Goal: Task Accomplishment & Management: Manage account settings

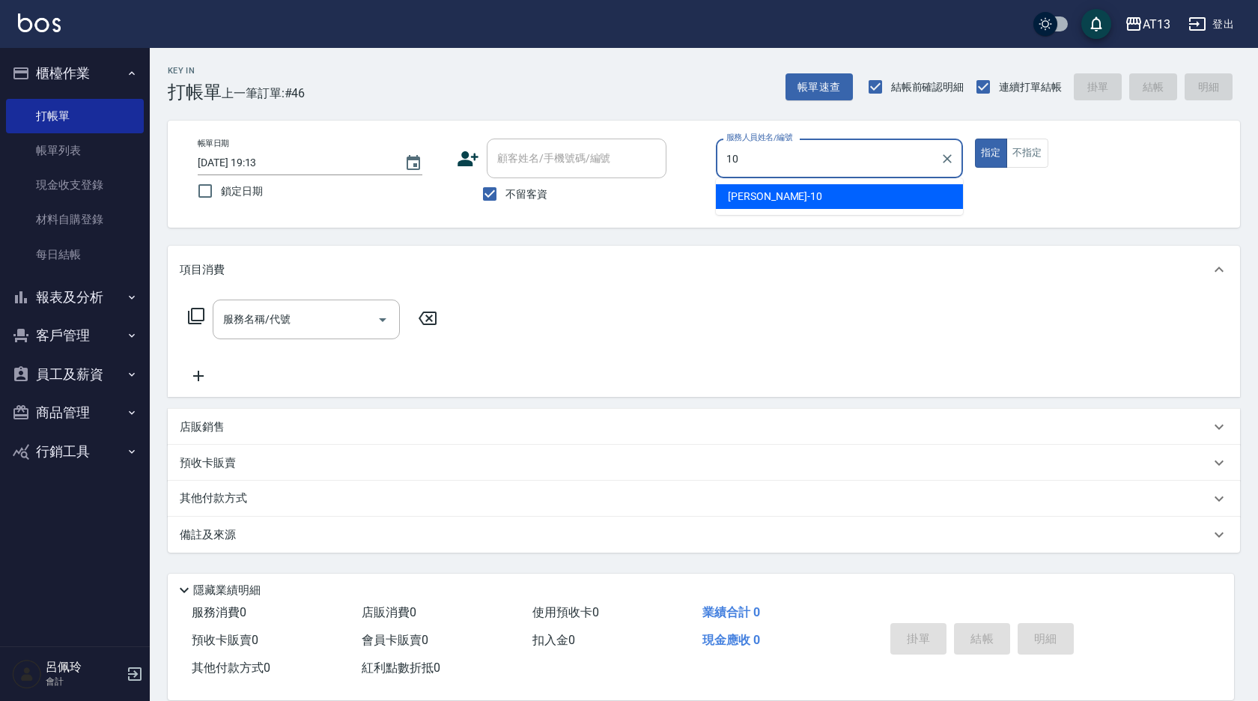
click at [834, 181] on ul "[PERSON_NAME] -10" at bounding box center [839, 196] width 247 height 37
click at [833, 186] on div "[PERSON_NAME] -10" at bounding box center [839, 196] width 247 height 25
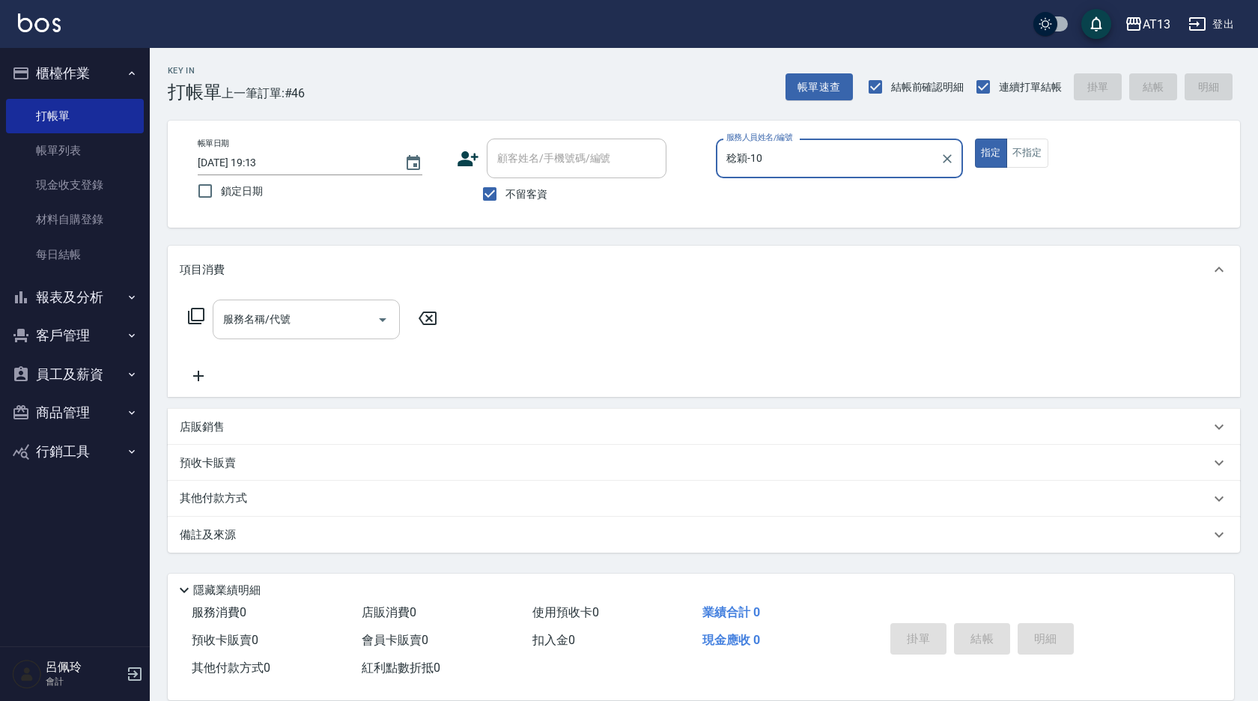
click at [256, 337] on div "服務名稱/代號" at bounding box center [306, 320] width 187 height 40
type input "稔穎-10"
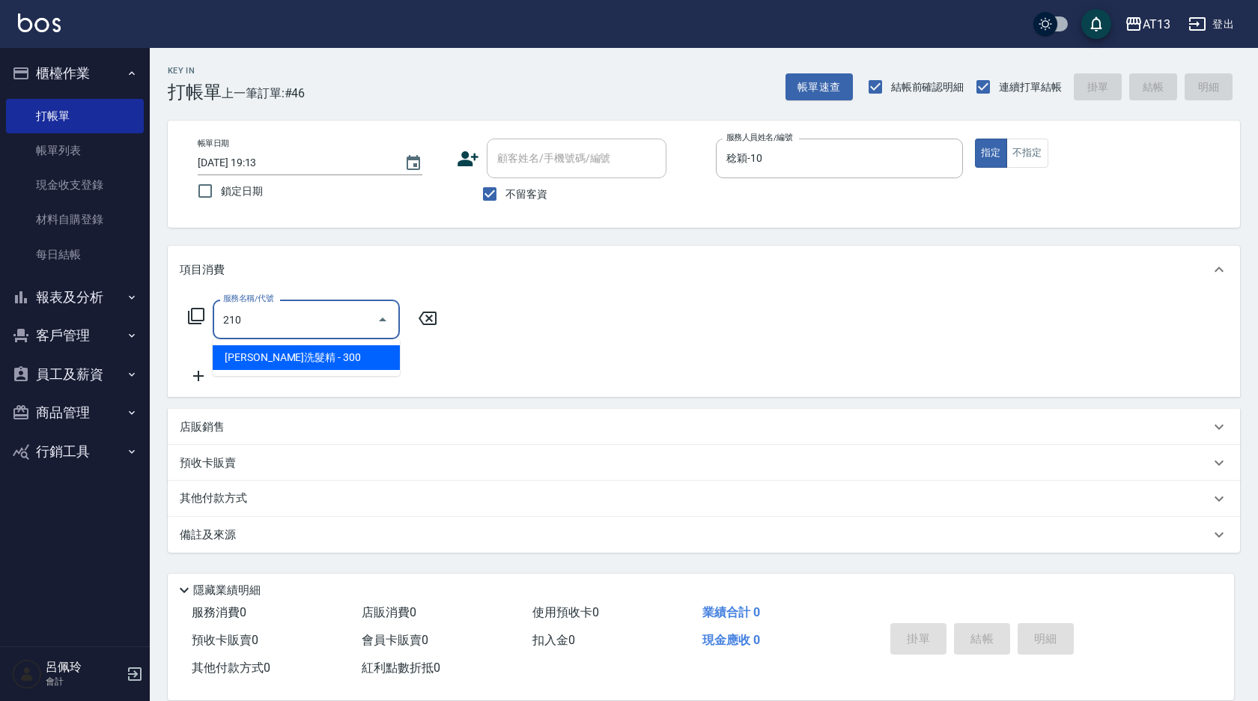
type input "歐娜洗髮精(210)"
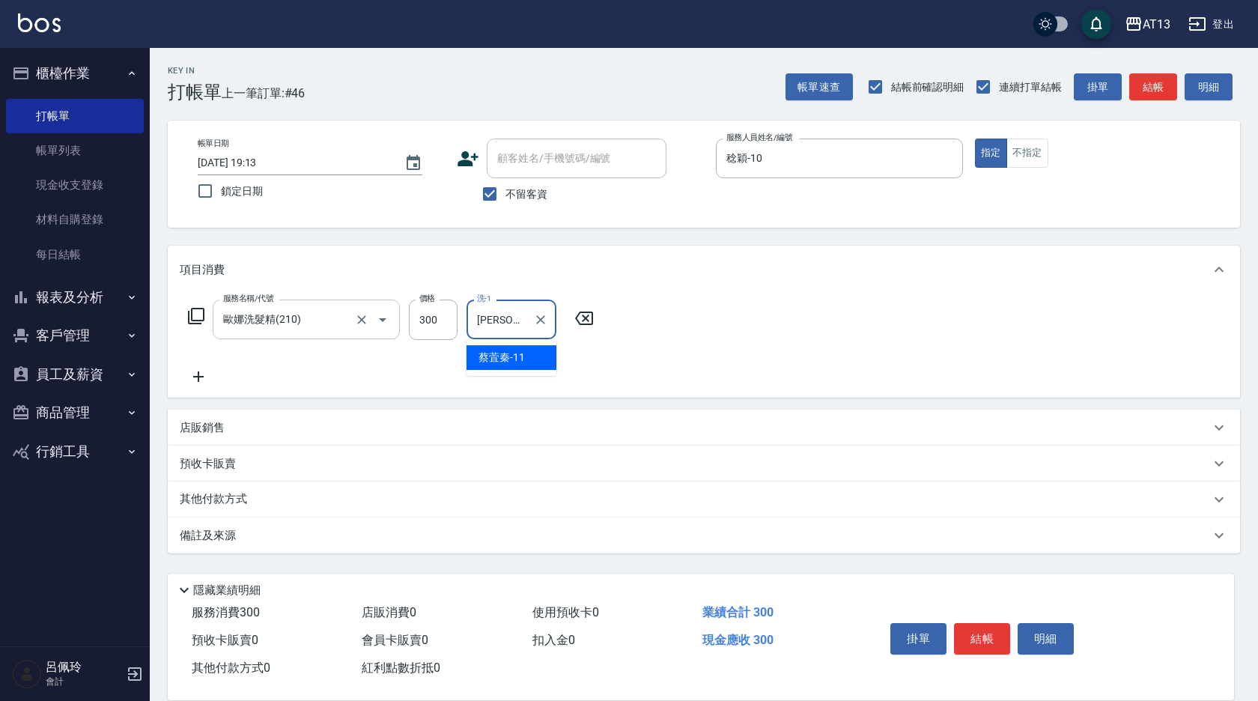
type input "[PERSON_NAME]-11"
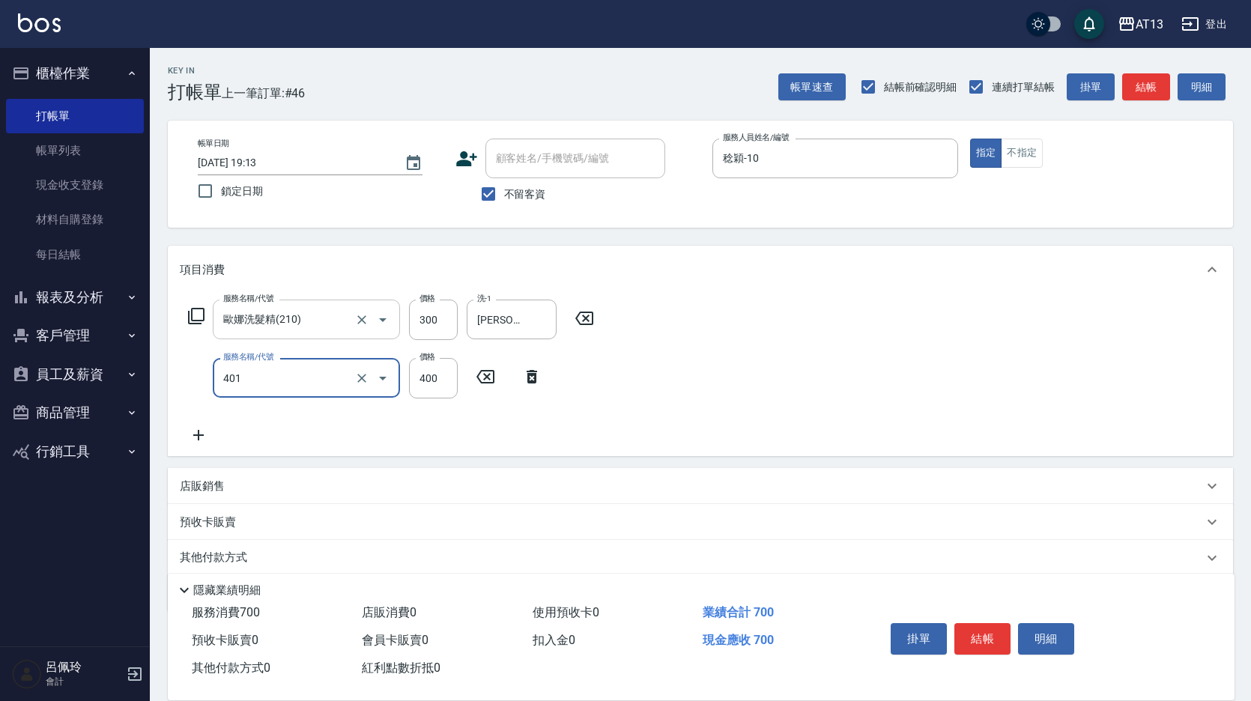
type input "剪髮(401)"
type input "250"
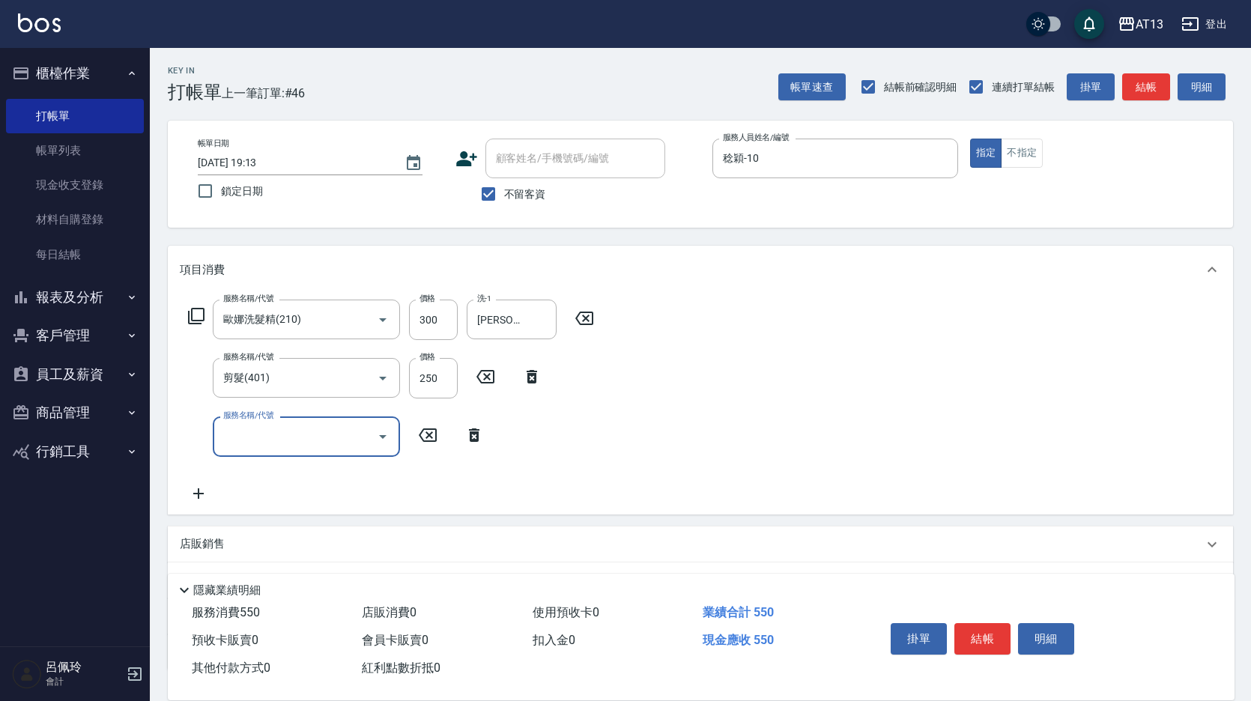
click at [1036, 467] on div "服務名稱/代號 歐娜洗髮精(210) 服務名稱/代號 價格 300 價格 洗-1 蔡萓秦-11 洗-1 服務名稱/代號 剪髮(401) 服務名稱/代號 價格 …" at bounding box center [700, 404] width 1065 height 220
click at [995, 628] on button "結帳" at bounding box center [982, 638] width 56 height 31
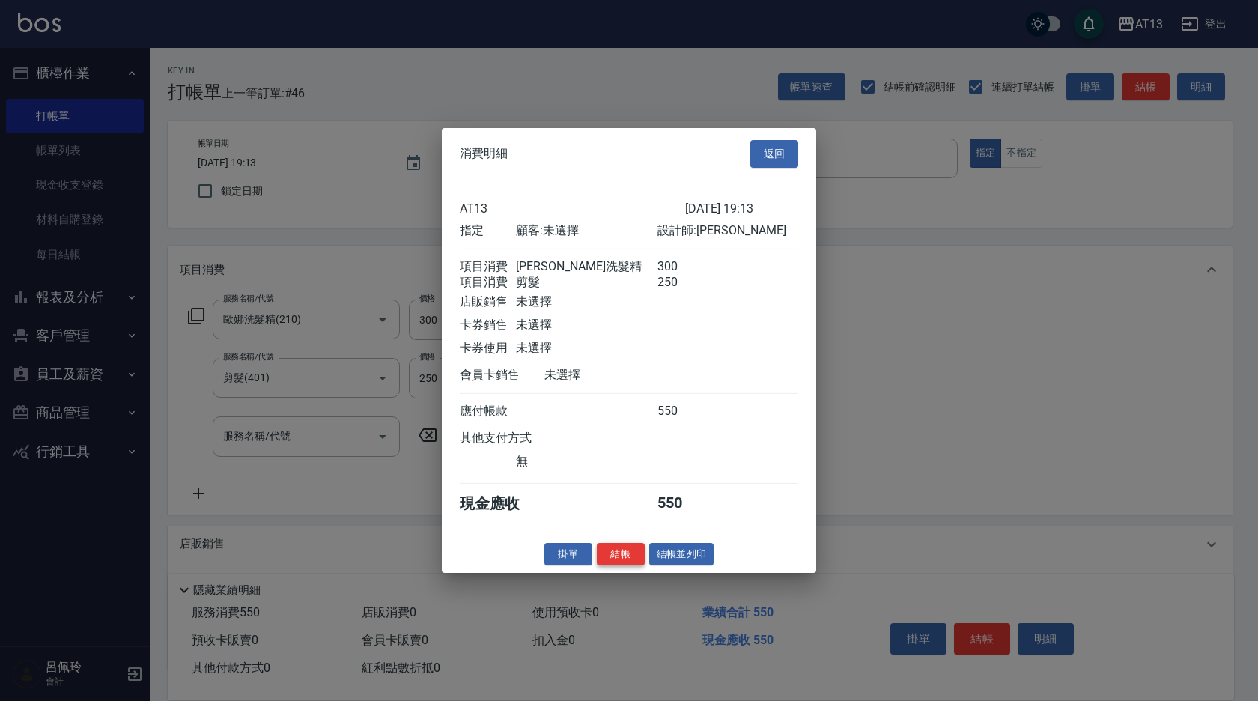
click at [615, 562] on button "結帳" at bounding box center [621, 553] width 48 height 23
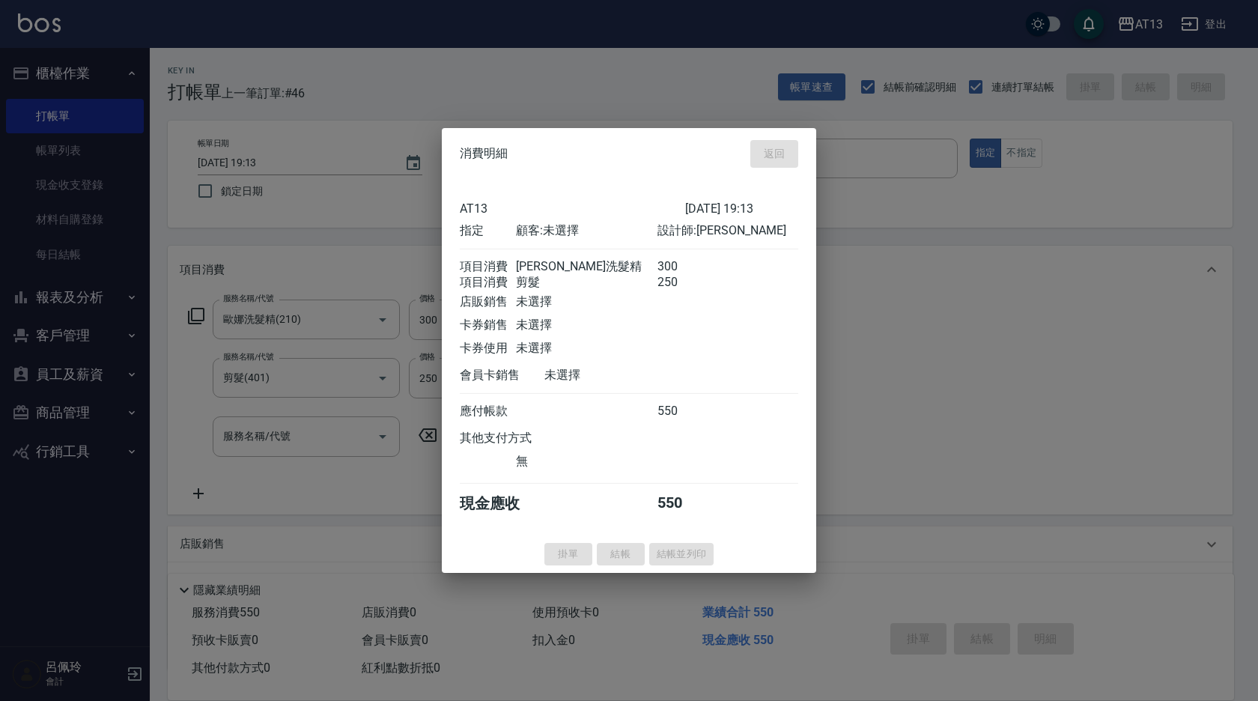
type input "2025/08/19 19:49"
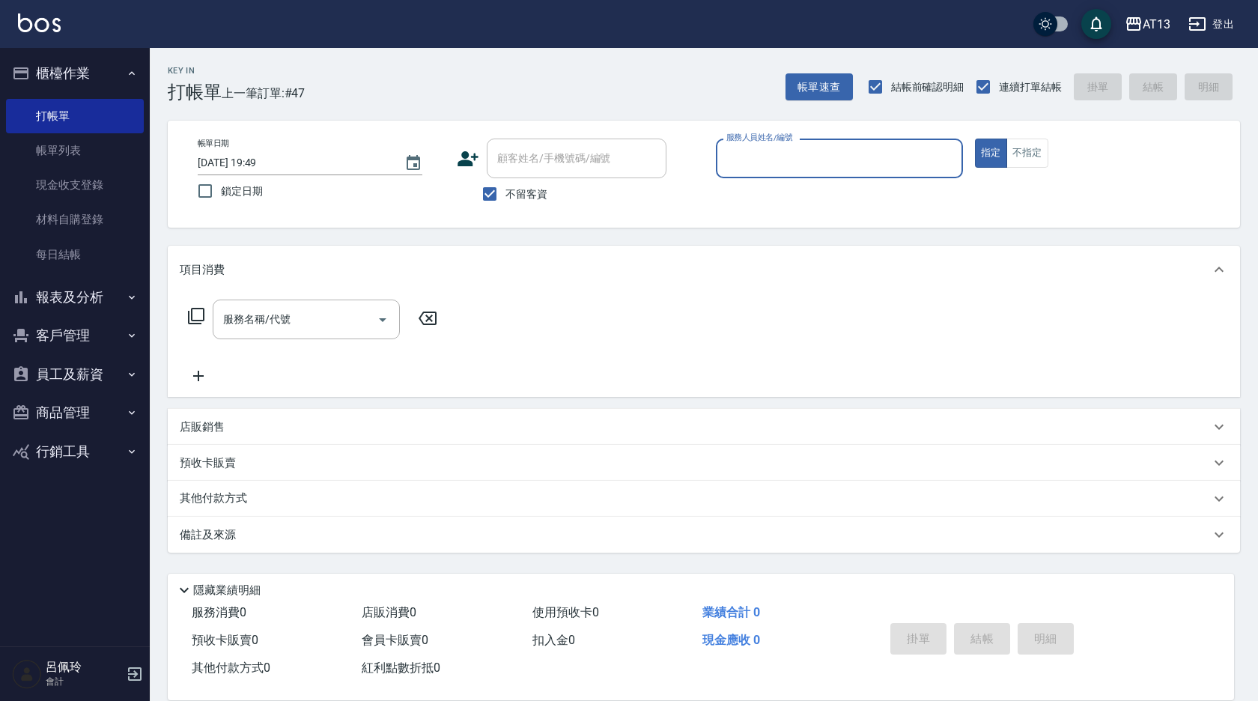
drag, startPoint x: 31, startPoint y: 159, endPoint x: 243, endPoint y: 282, distance: 245.0
click at [31, 159] on link "帳單列表" at bounding box center [75, 150] width 138 height 34
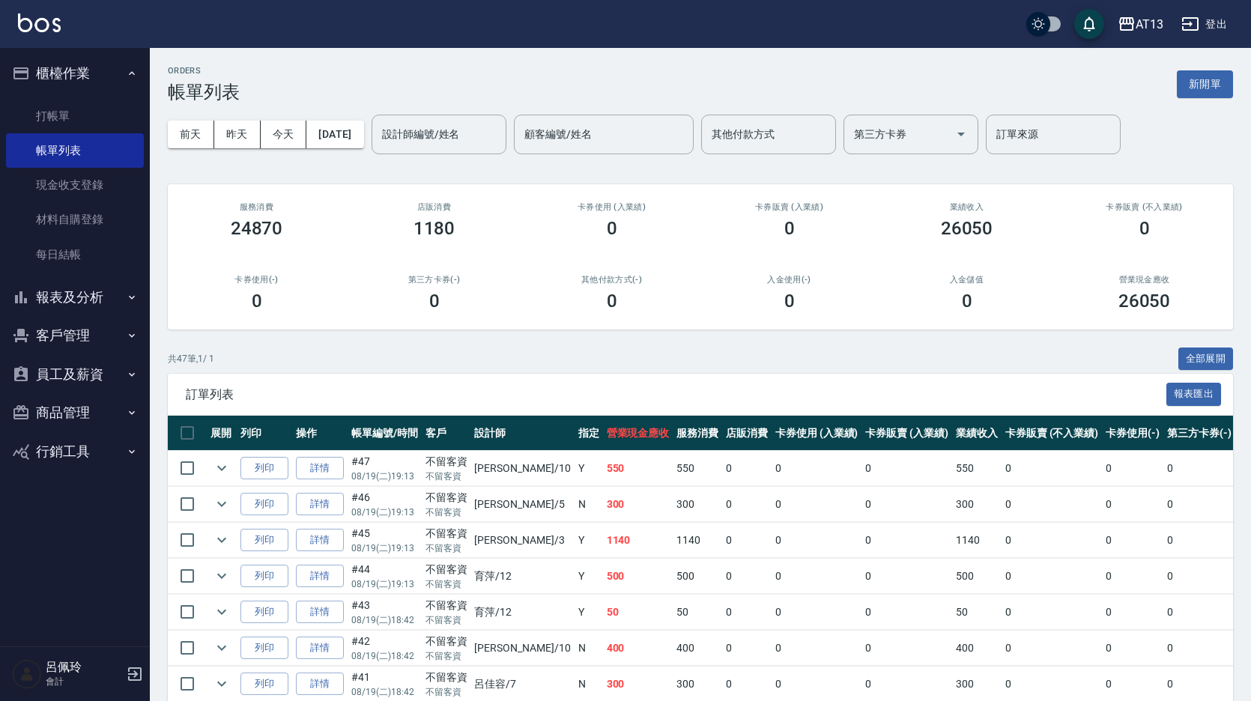
click at [67, 373] on button "員工及薪資" at bounding box center [75, 374] width 138 height 39
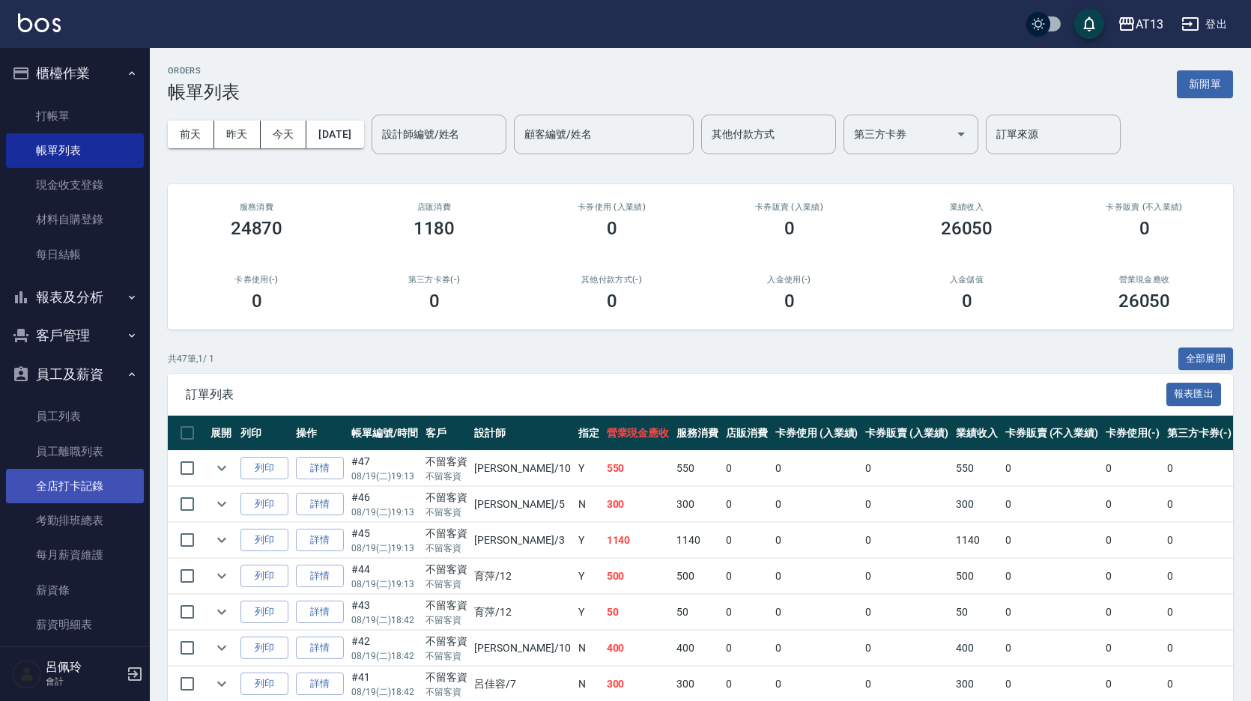
click at [82, 491] on link "全店打卡記錄" at bounding box center [75, 486] width 138 height 34
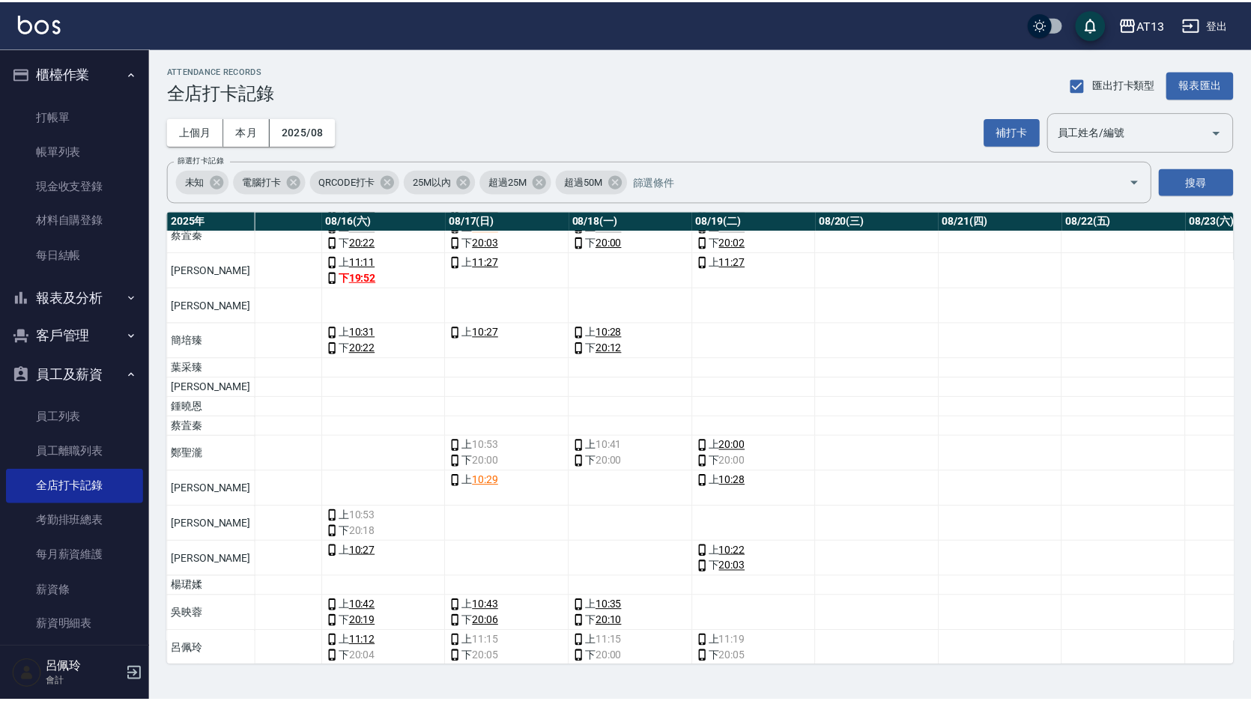
scroll to position [348, 1972]
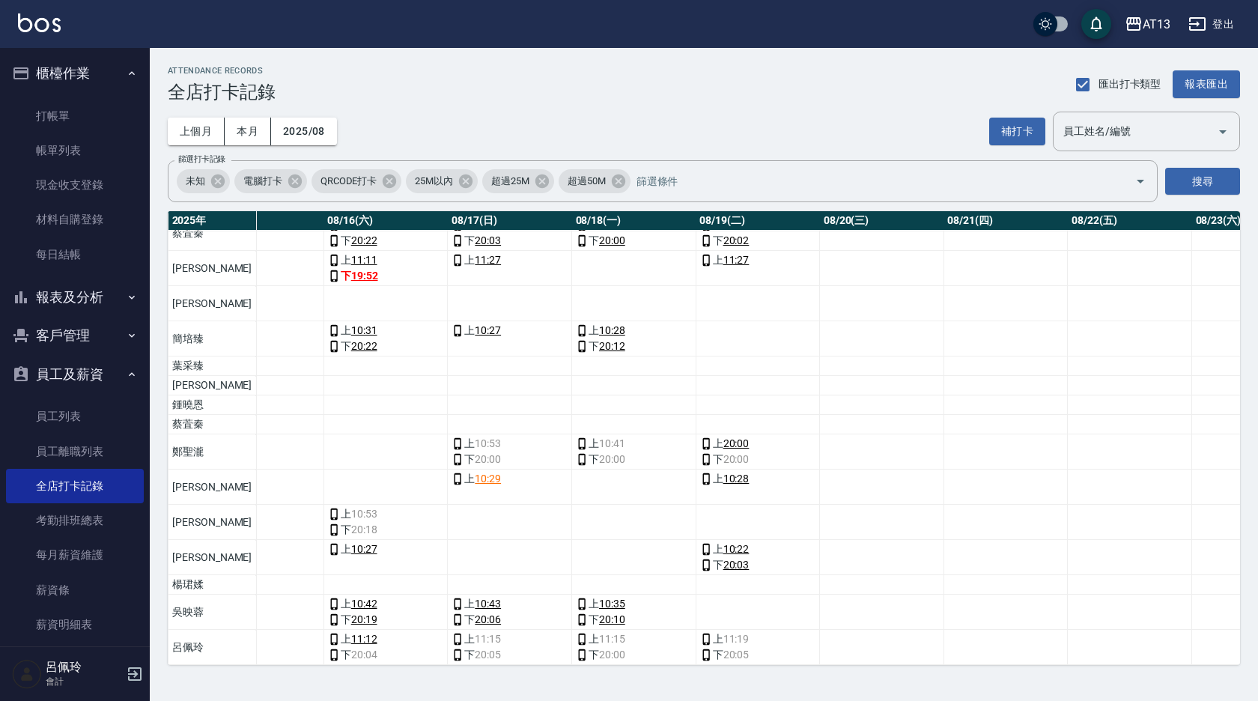
click at [696, 434] on td "上 20:00 下 20:00" at bounding box center [758, 451] width 124 height 35
click at [723, 436] on link "20:00" at bounding box center [736, 444] width 26 height 16
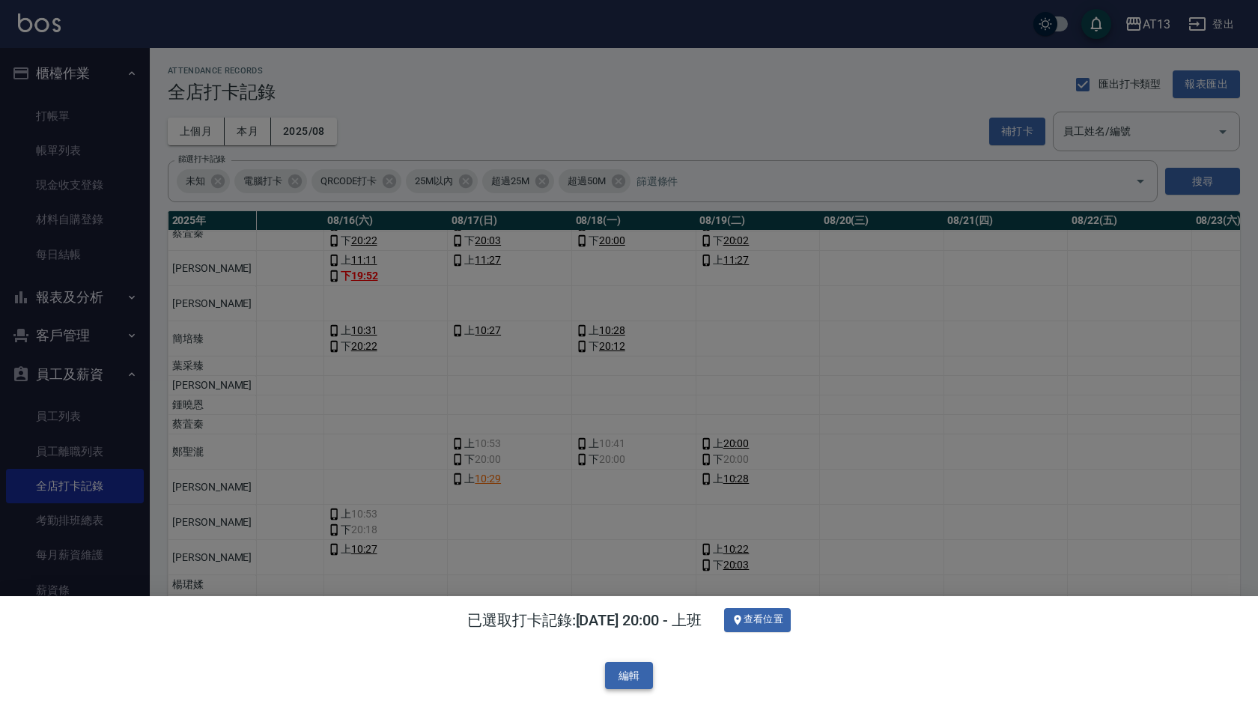
click at [629, 671] on button "編輯" at bounding box center [629, 676] width 48 height 28
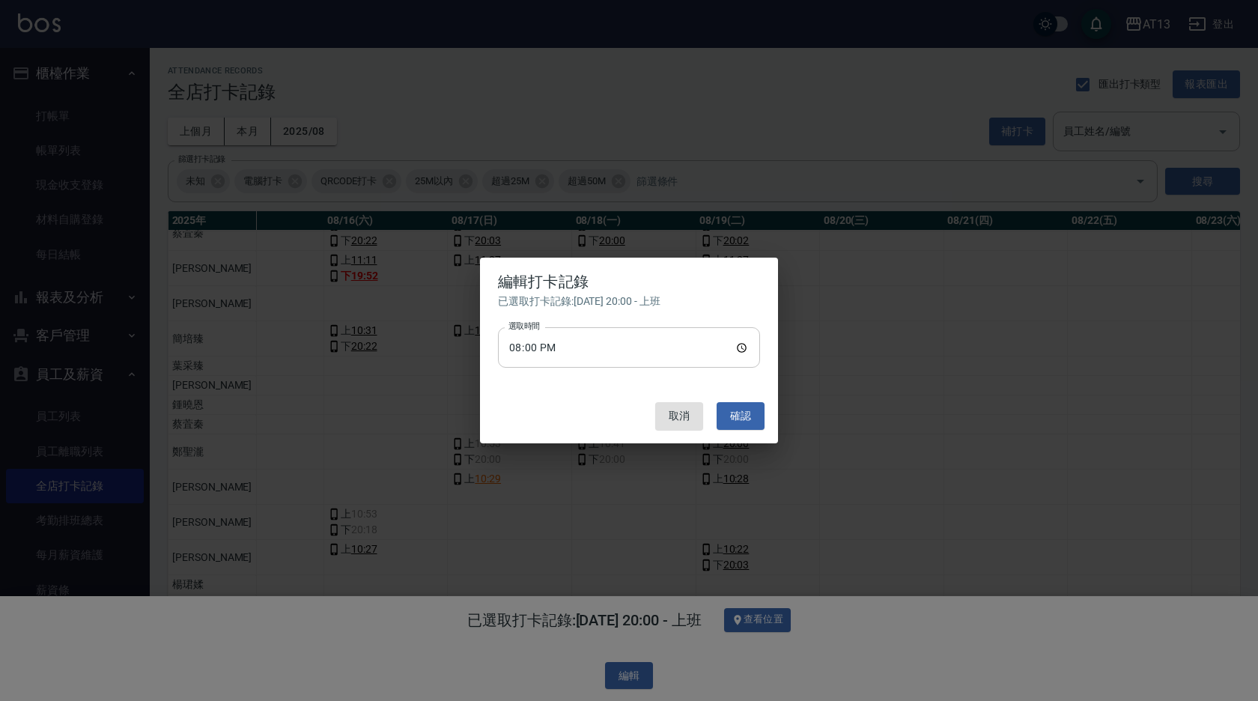
click at [735, 349] on input "20:00" at bounding box center [629, 347] width 262 height 40
click at [755, 409] on button "確認" at bounding box center [741, 416] width 48 height 28
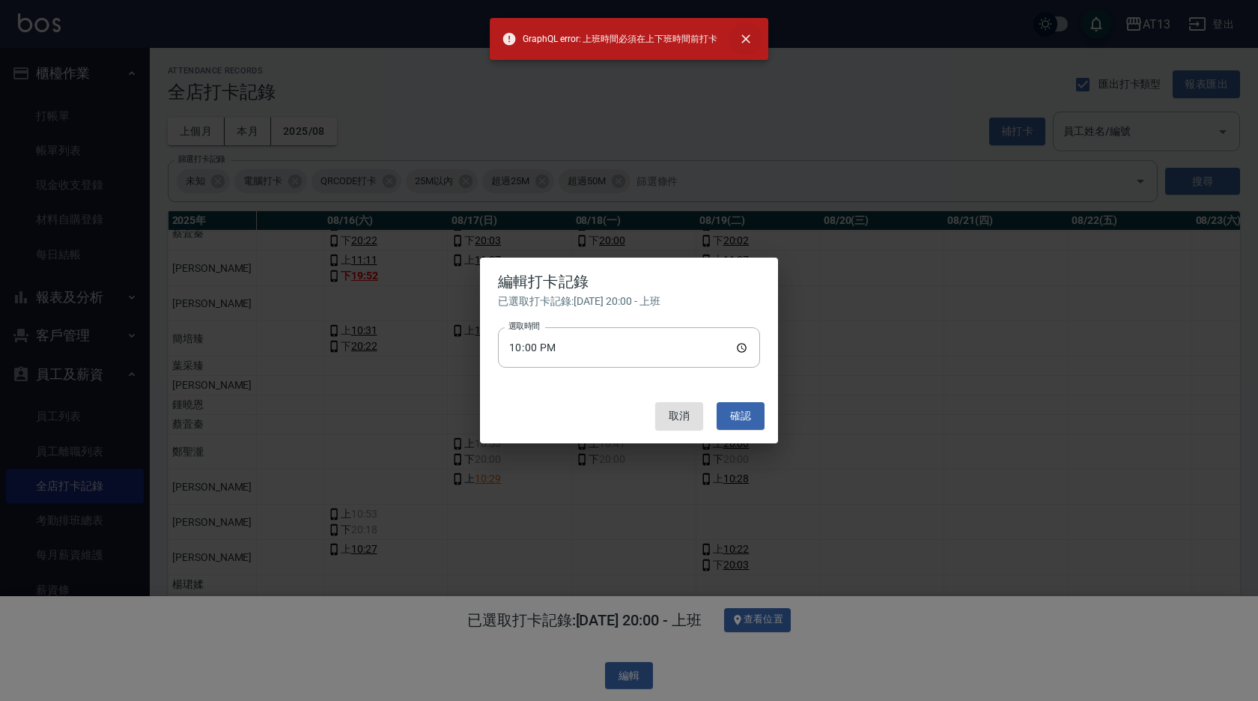
click at [746, 31] on button "close" at bounding box center [745, 38] width 33 height 33
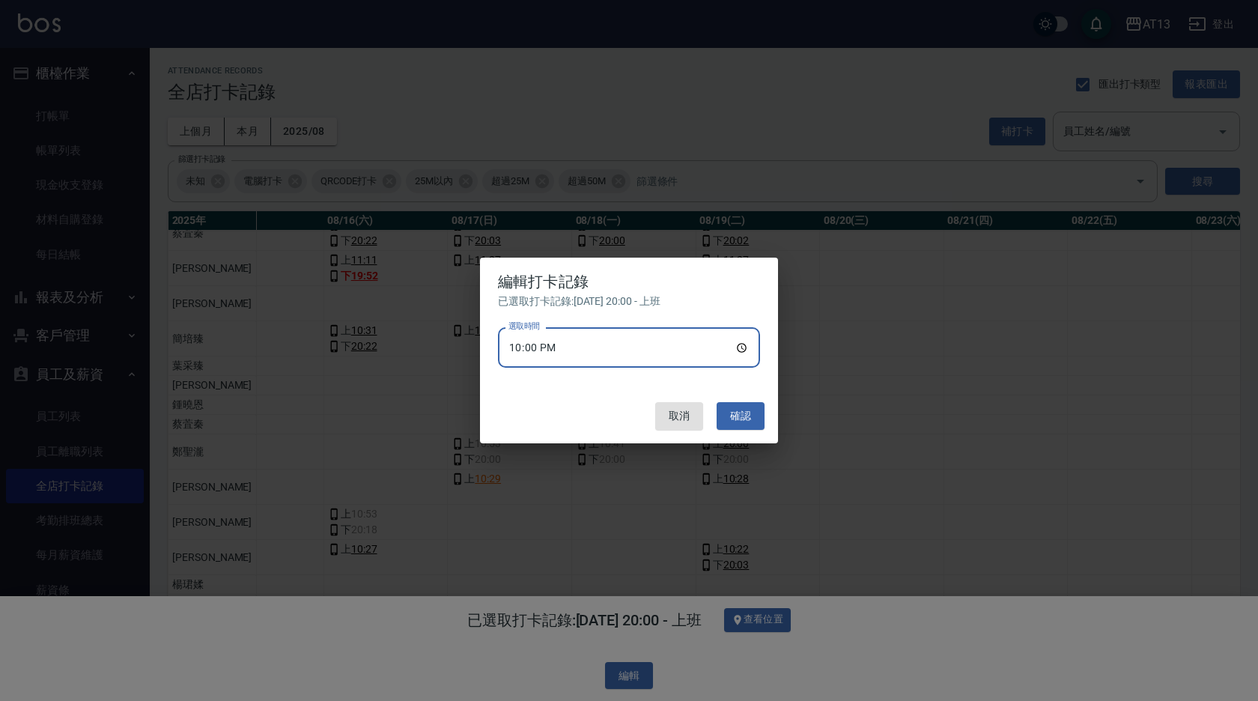
click at [738, 348] on input "22:00" at bounding box center [629, 347] width 262 height 40
type input "10:00"
click at [751, 414] on button "確認" at bounding box center [741, 416] width 48 height 28
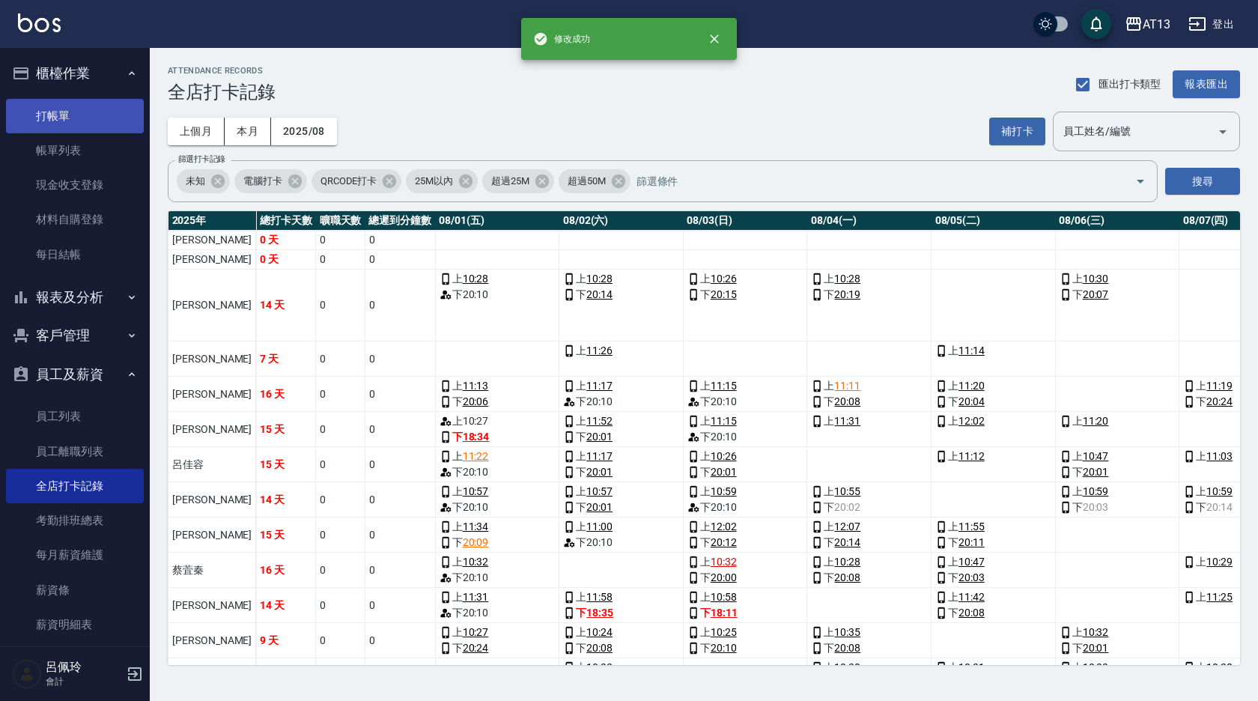
click at [57, 118] on link "打帳單" at bounding box center [75, 116] width 138 height 34
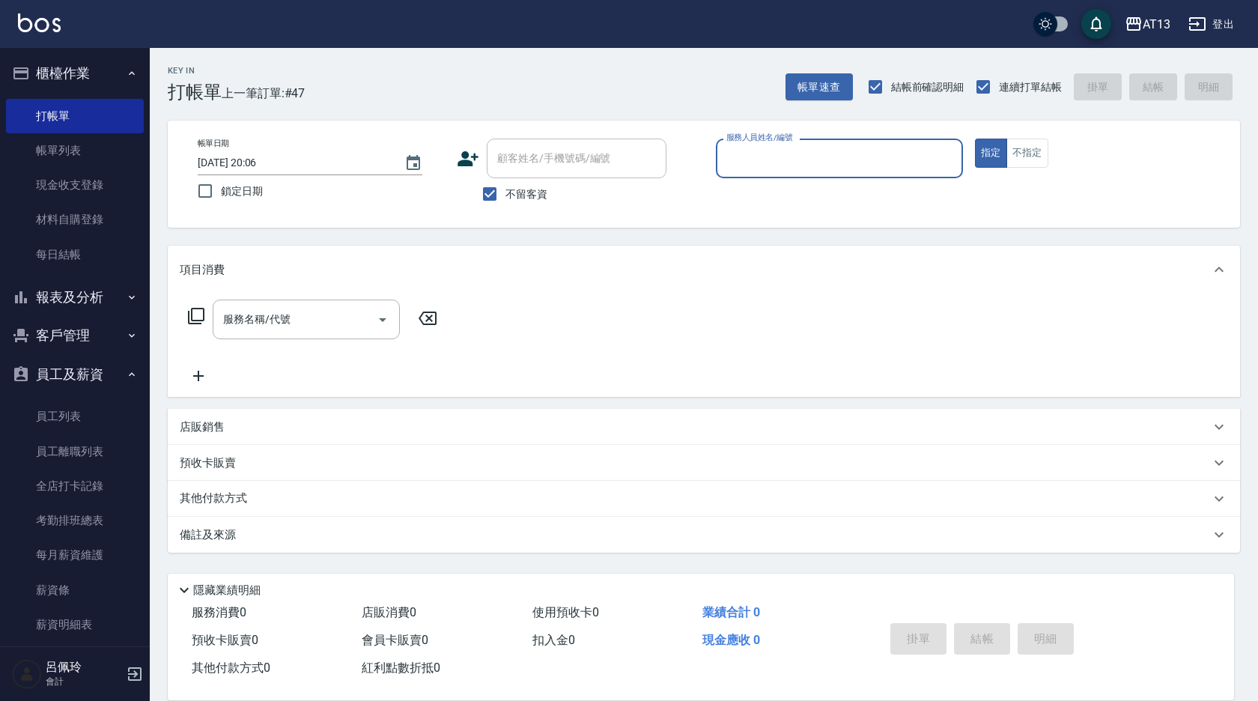
click at [75, 245] on link "每日結帳" at bounding box center [75, 254] width 138 height 34
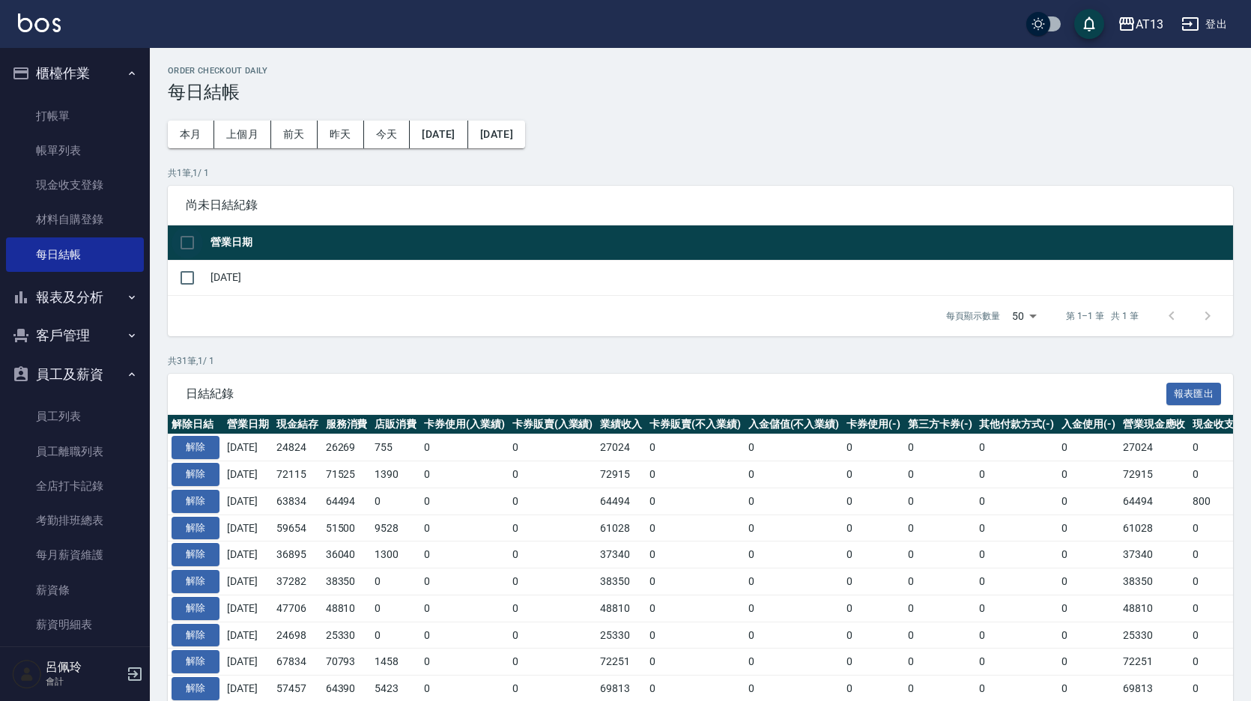
click at [193, 239] on input "checkbox" at bounding box center [187, 242] width 31 height 31
checkbox input "true"
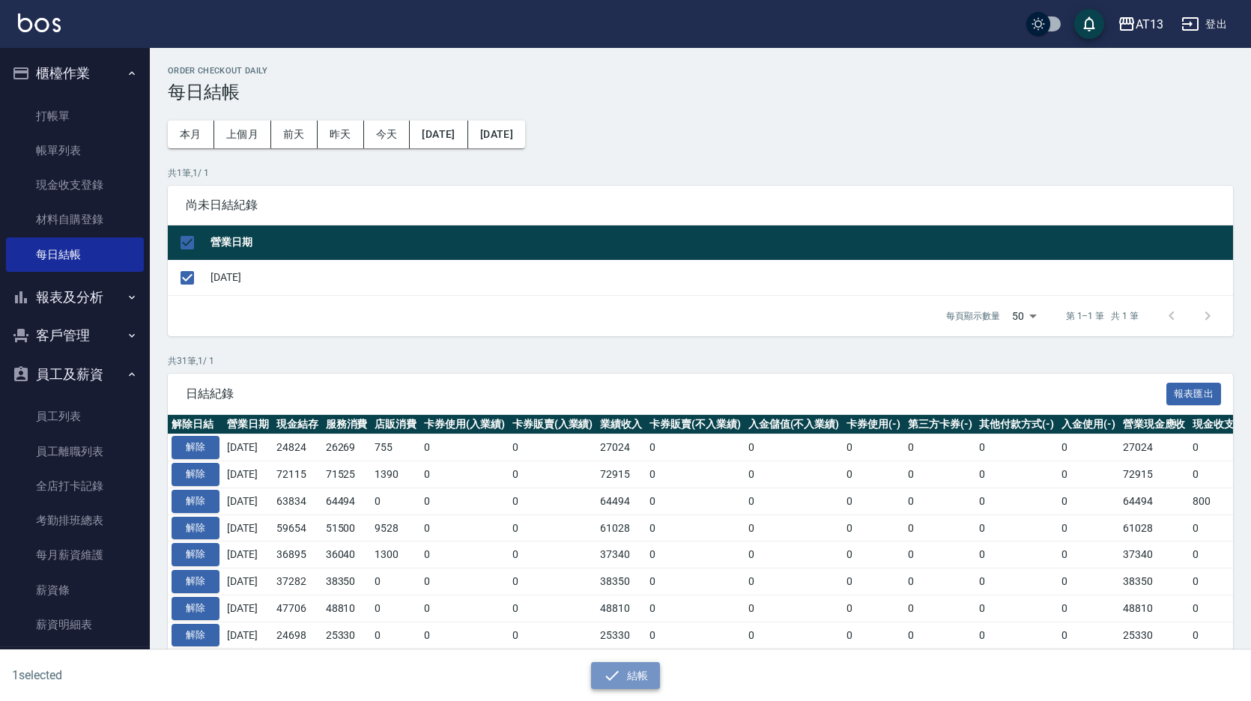
click at [626, 679] on button "結帳" at bounding box center [626, 676] width 70 height 28
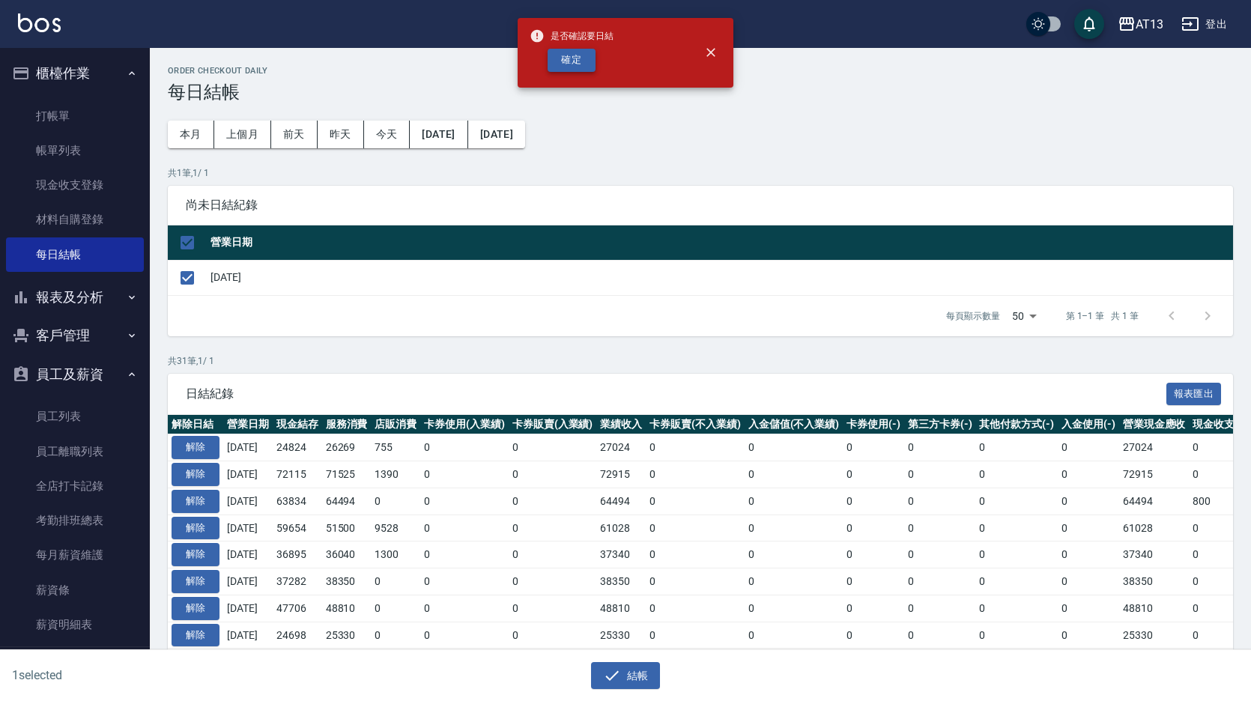
click at [563, 58] on button "確定" at bounding box center [571, 60] width 48 height 23
checkbox input "false"
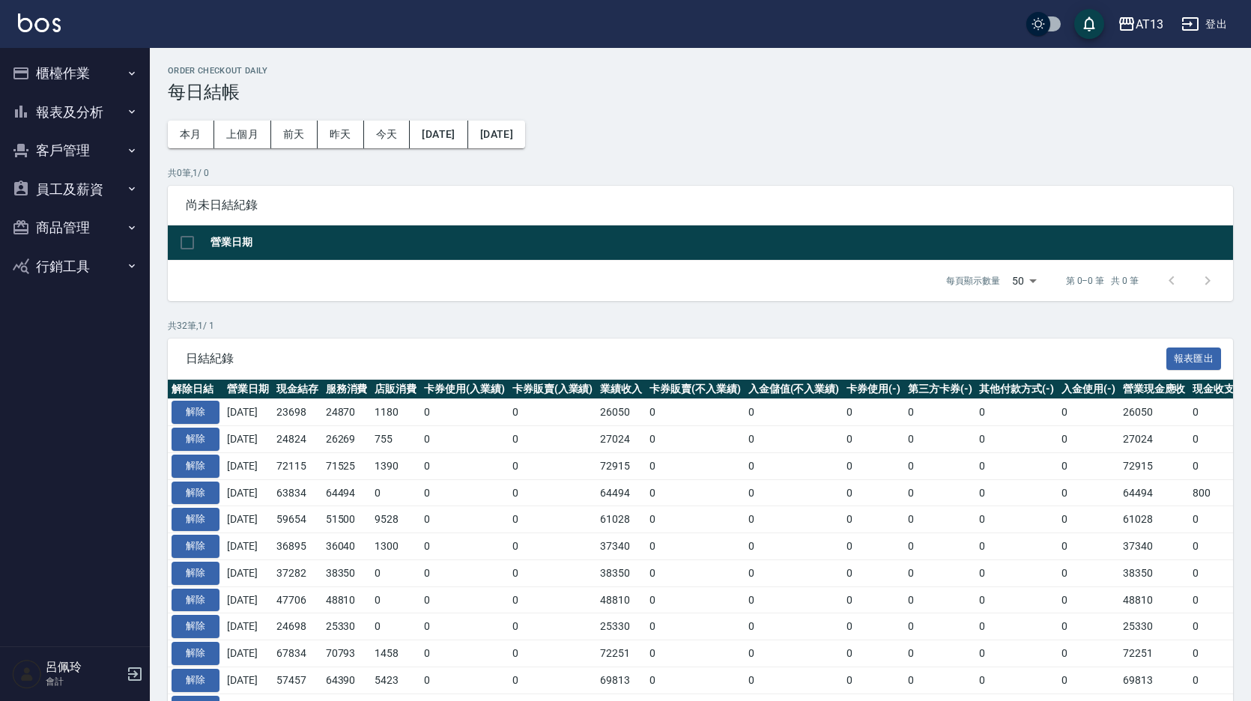
click at [49, 120] on button "報表及分析" at bounding box center [75, 112] width 138 height 39
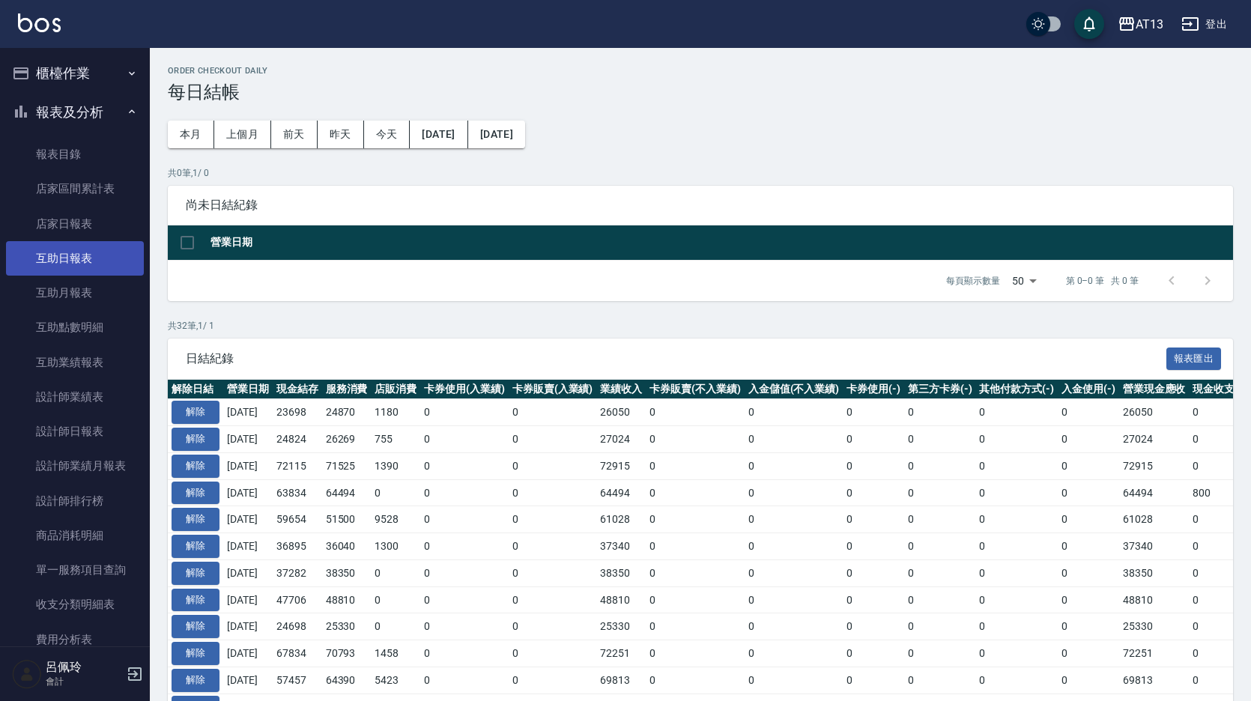
click at [91, 258] on link "互助日報表" at bounding box center [75, 258] width 138 height 34
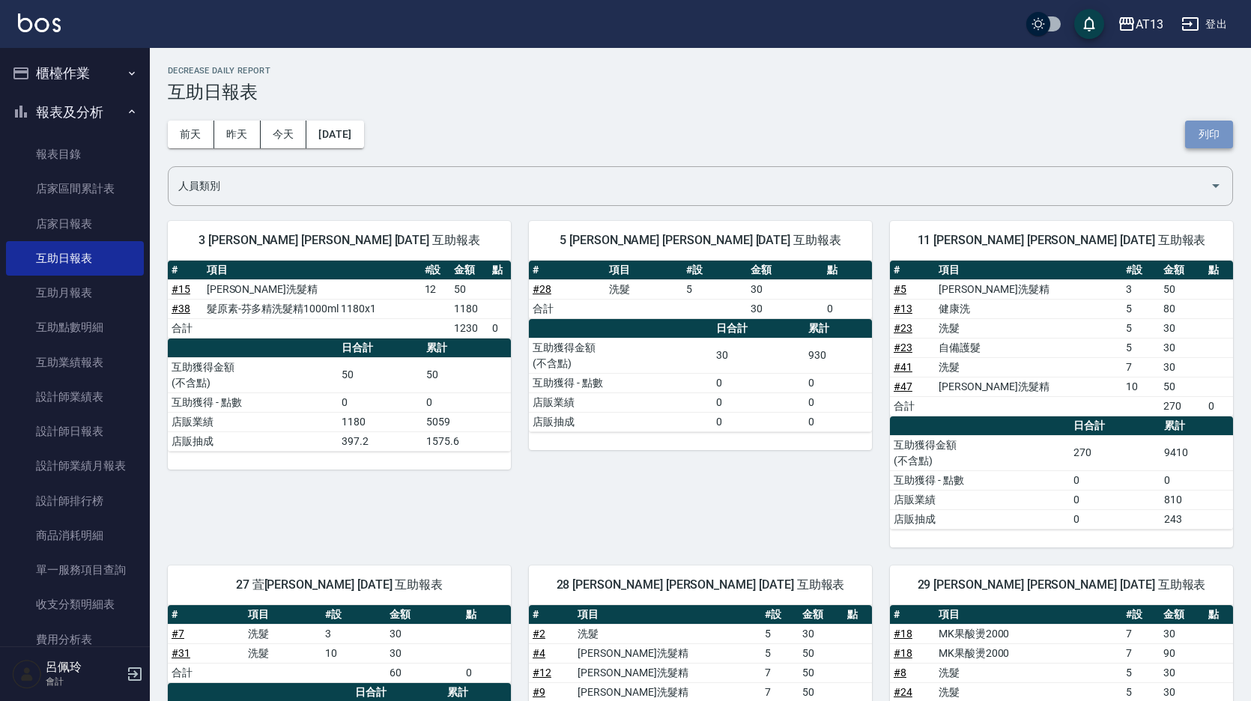
click at [1215, 133] on button "列印" at bounding box center [1209, 135] width 48 height 28
drag, startPoint x: 90, startPoint y: 436, endPoint x: 82, endPoint y: 445, distance: 11.7
click at [89, 436] on link "設計師日報表" at bounding box center [75, 431] width 138 height 34
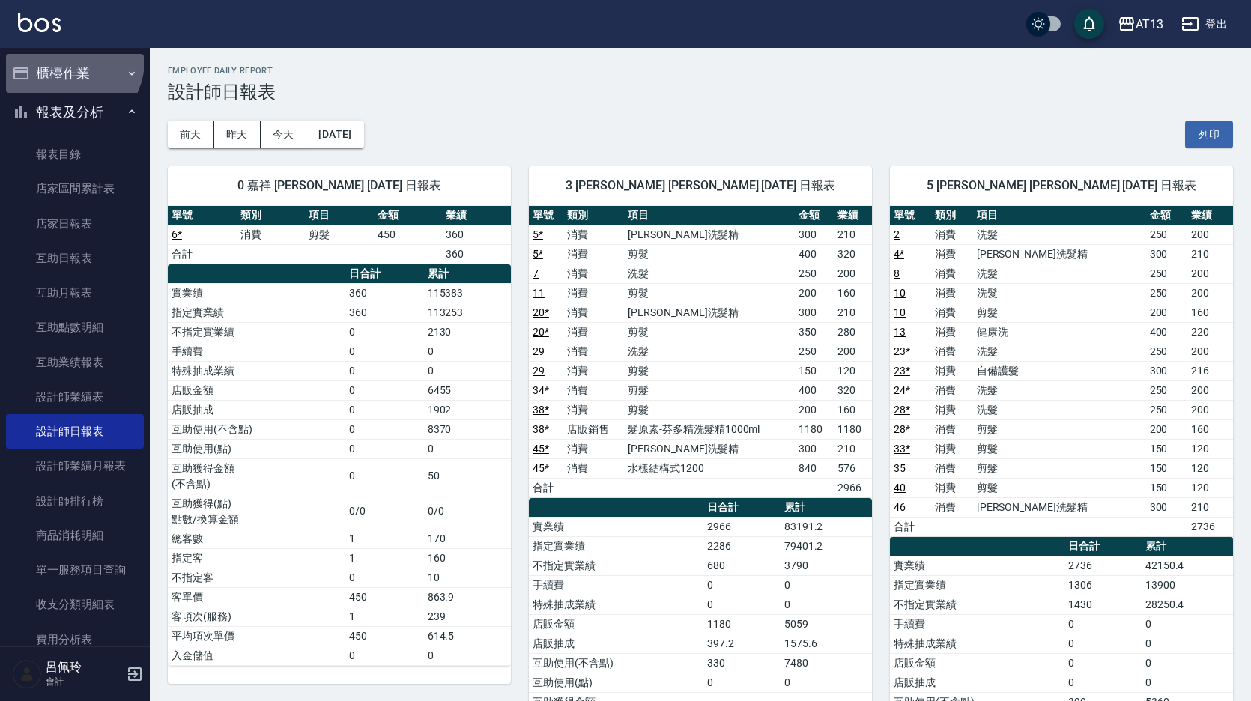
click at [68, 61] on button "櫃檯作業" at bounding box center [75, 73] width 138 height 39
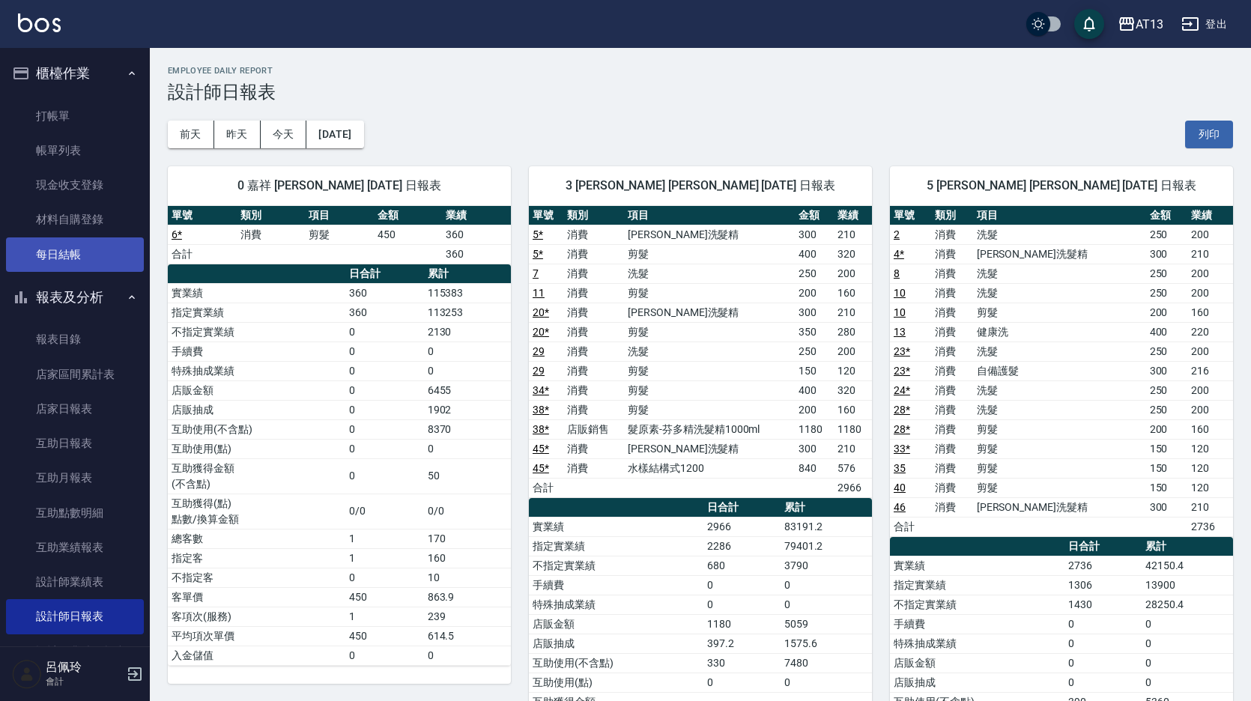
click at [70, 254] on link "每日結帳" at bounding box center [75, 254] width 138 height 34
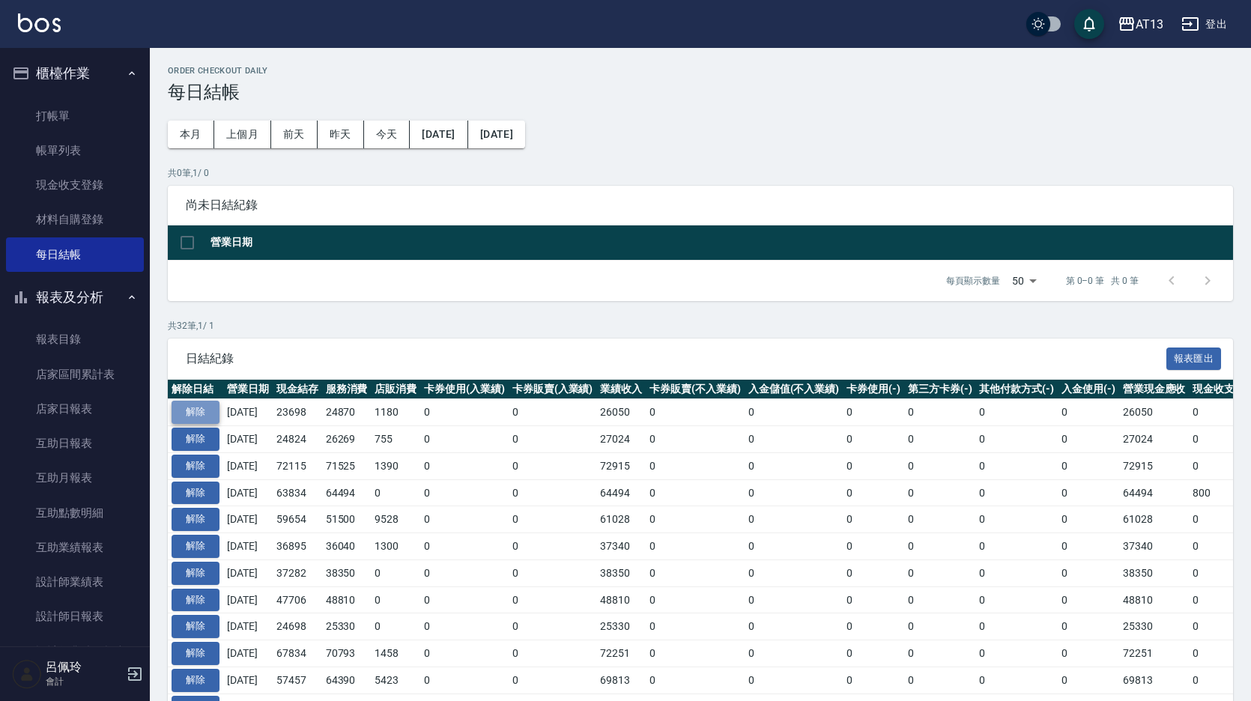
click at [193, 416] on button "解除" at bounding box center [196, 412] width 48 height 23
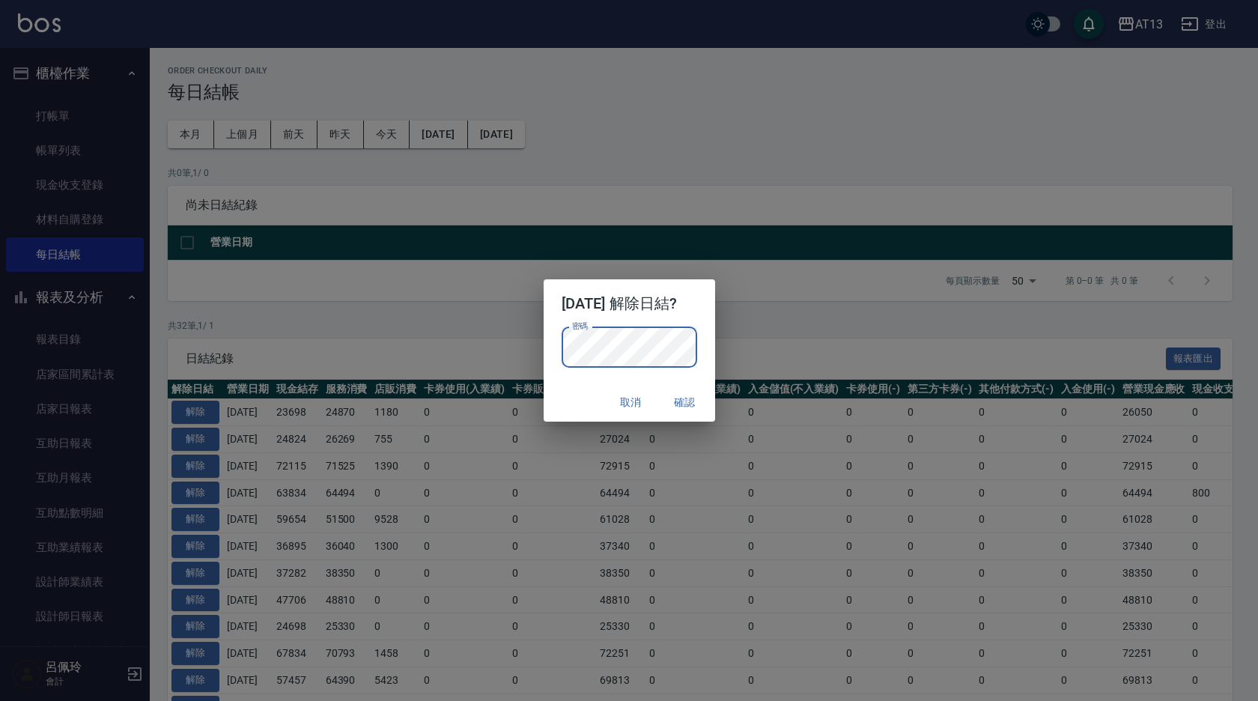
click at [691, 396] on button "確認" at bounding box center [685, 403] width 48 height 28
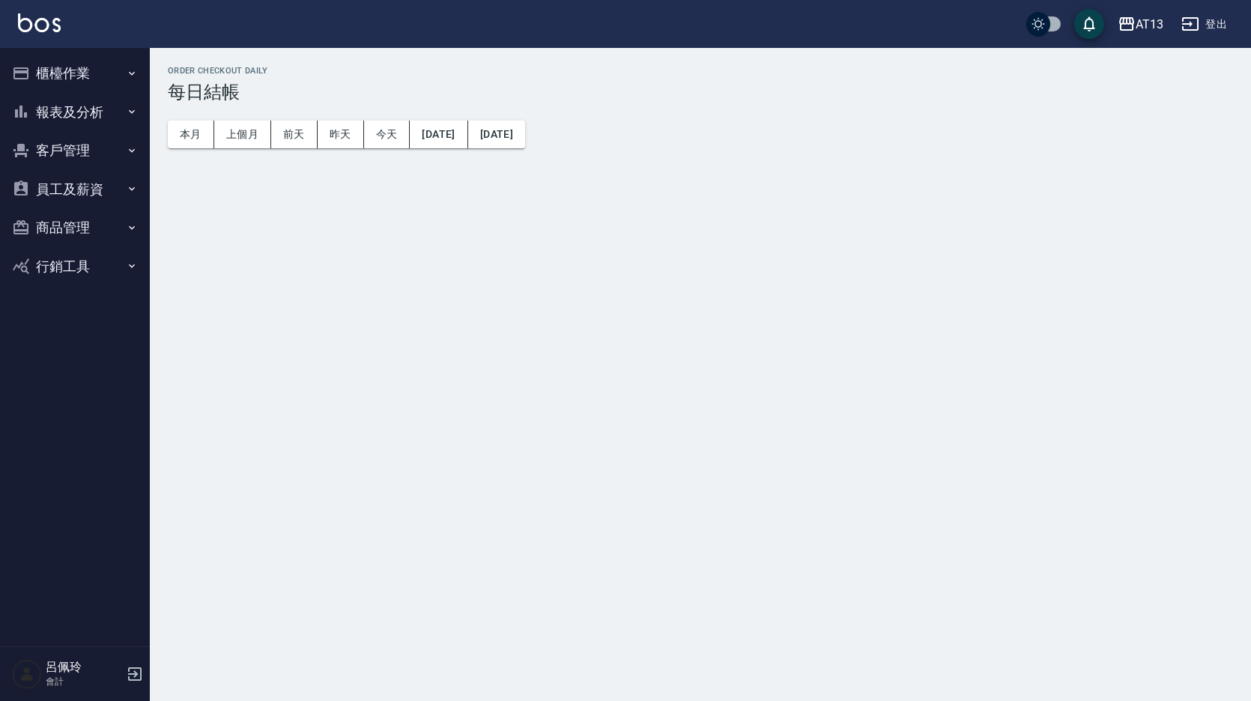
click at [79, 70] on button "櫃檯作業" at bounding box center [75, 73] width 138 height 39
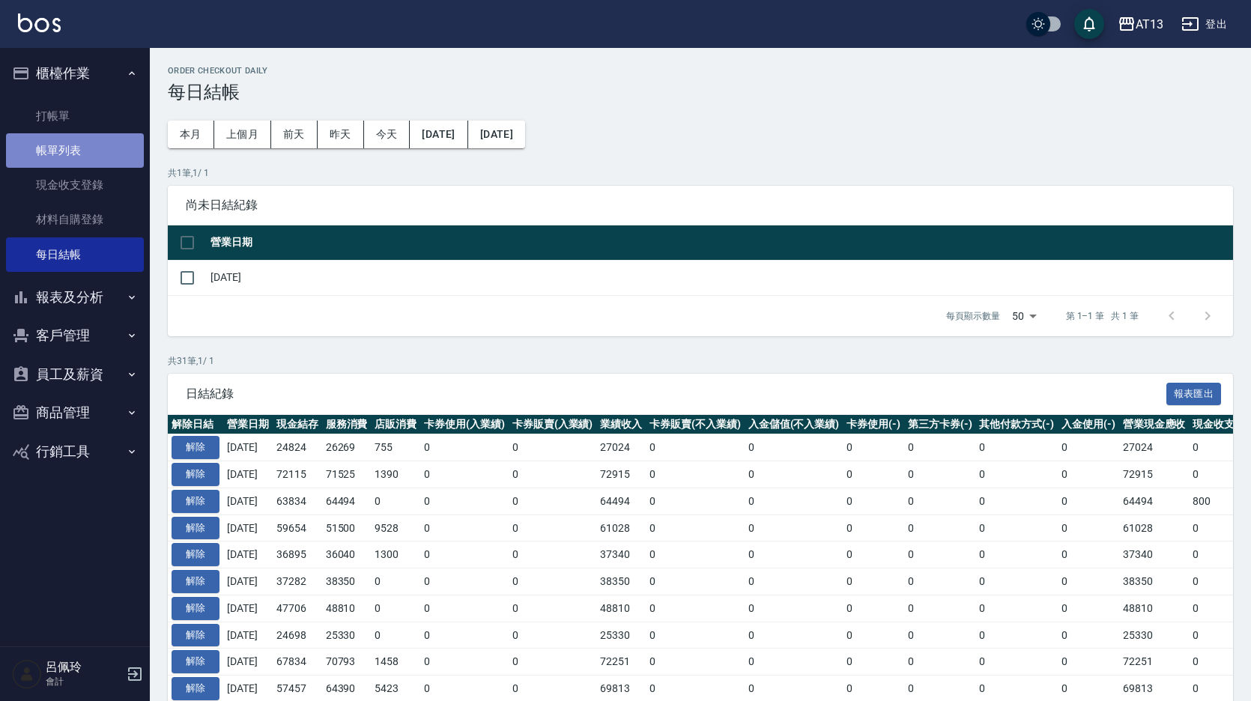
click at [69, 152] on link "帳單列表" at bounding box center [75, 150] width 138 height 34
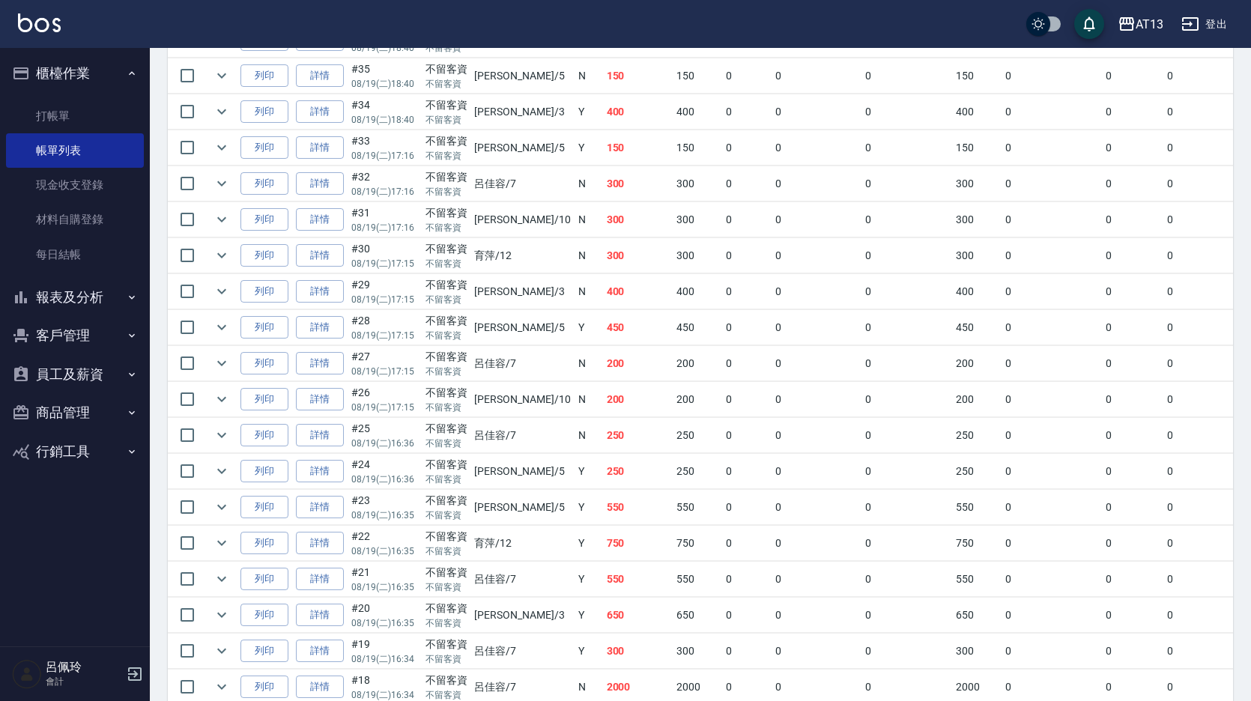
scroll to position [1509, 0]
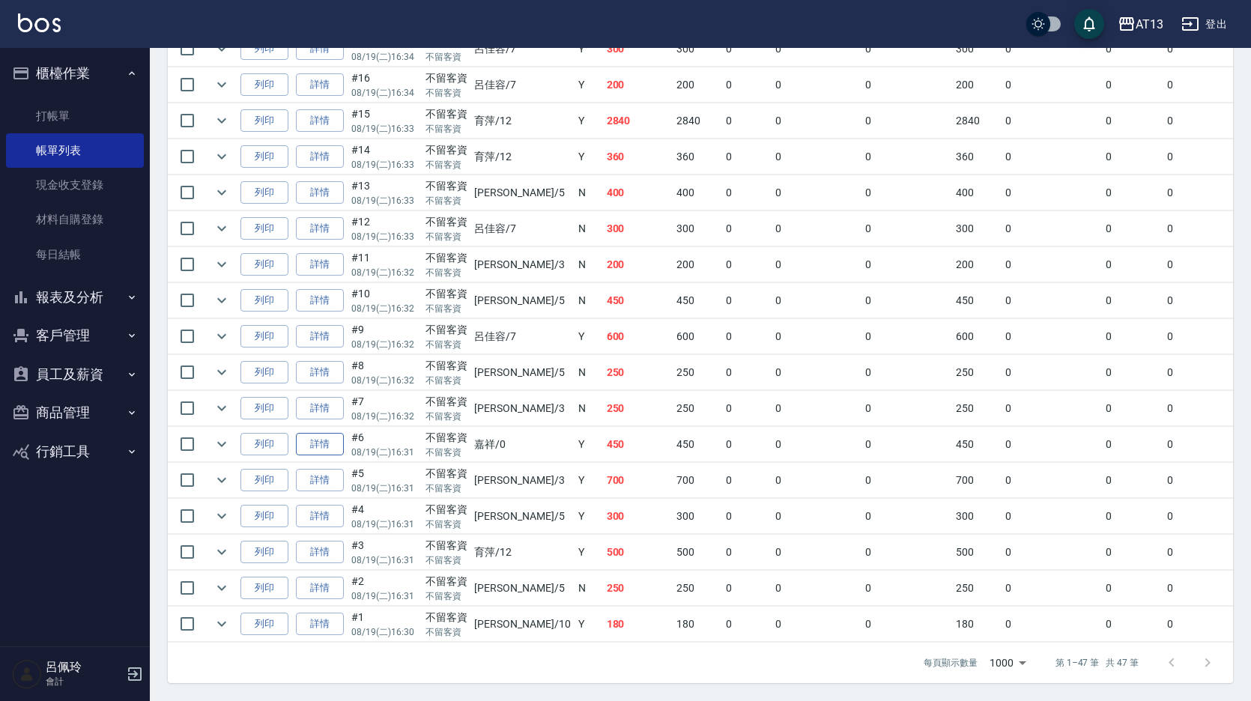
click at [333, 435] on link "詳情" at bounding box center [320, 444] width 48 height 23
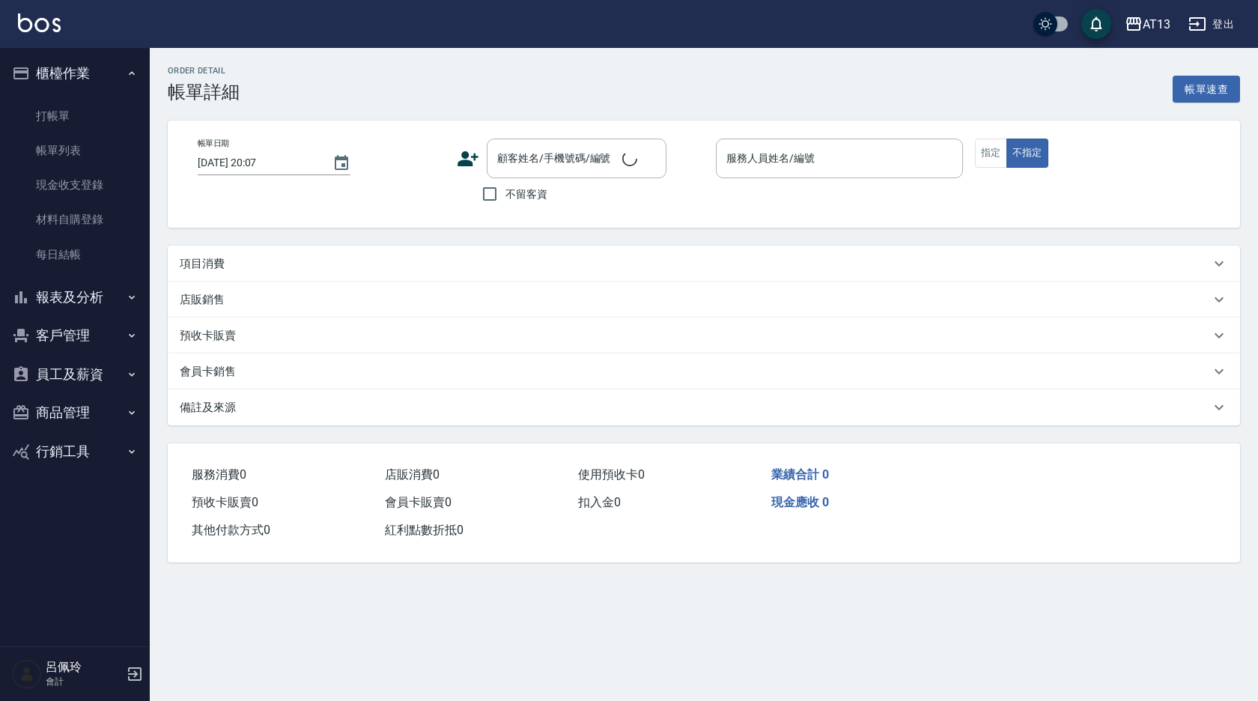
type input "2025/08/19 16:31"
checkbox input "true"
type input "嘉祥-0"
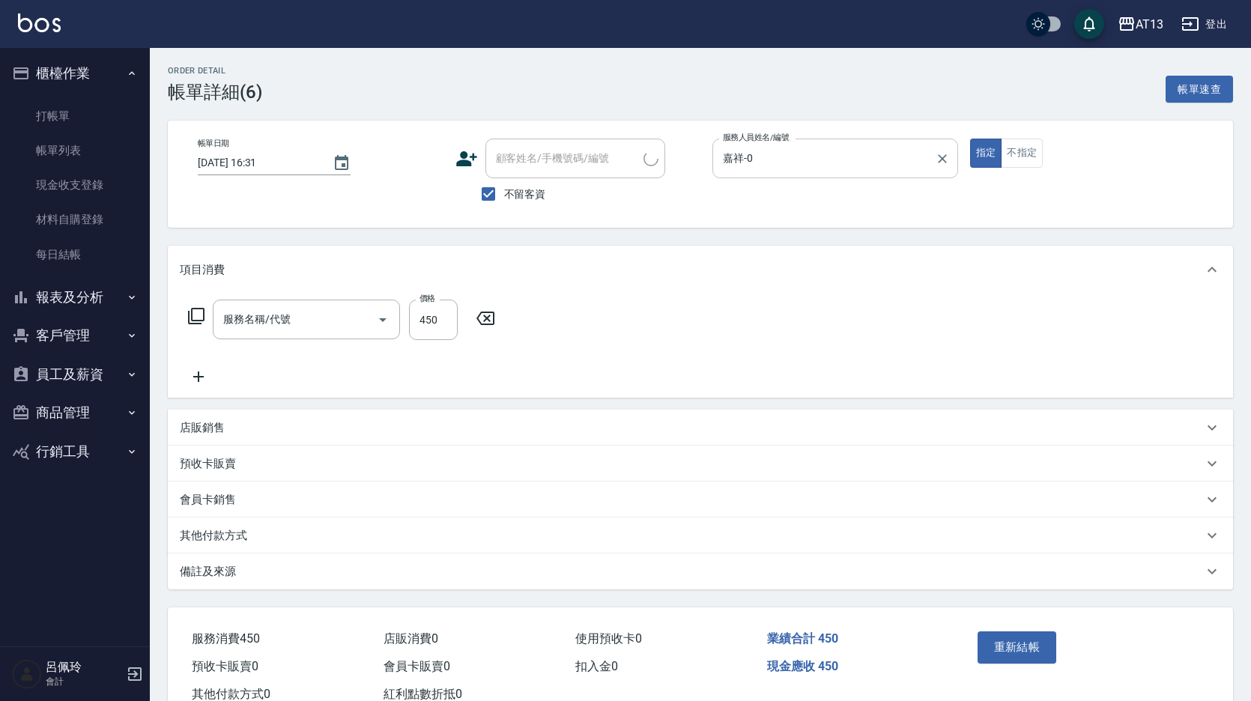
type input "剪髮(401)"
click at [943, 154] on icon "Clear" at bounding box center [942, 158] width 15 height 15
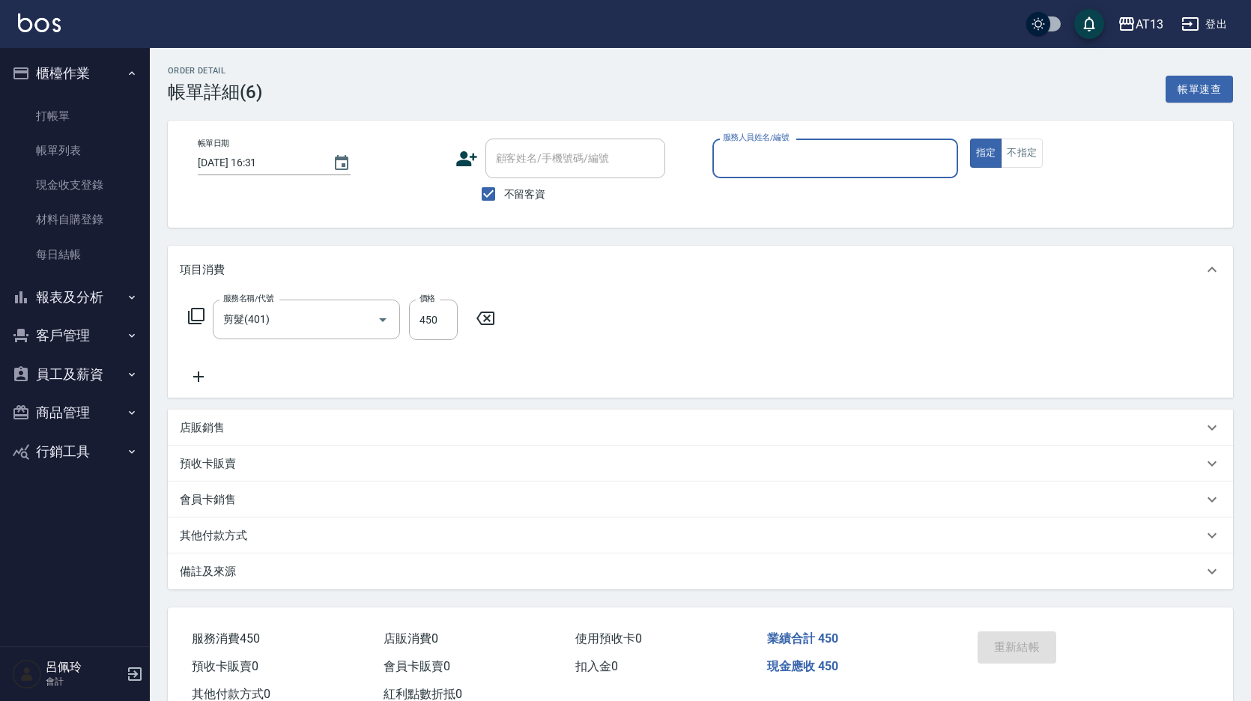
click at [832, 156] on input "服務人員姓名/編號" at bounding box center [835, 158] width 232 height 26
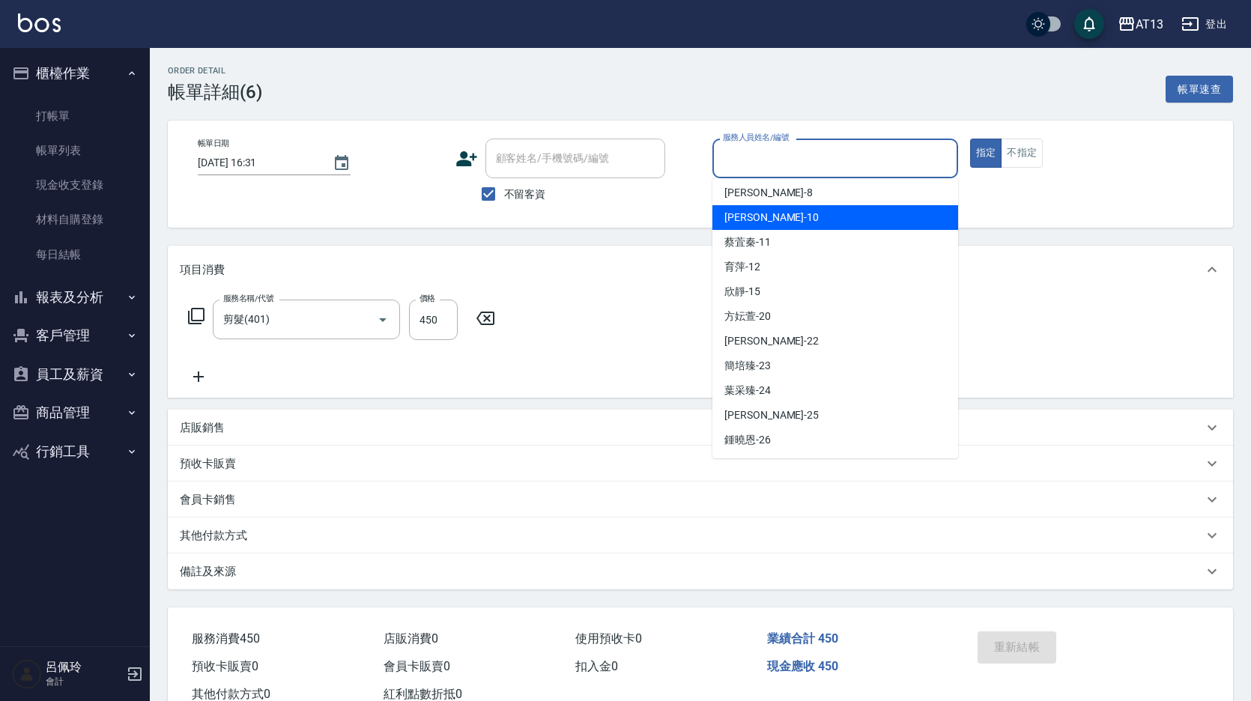
scroll to position [225, 0]
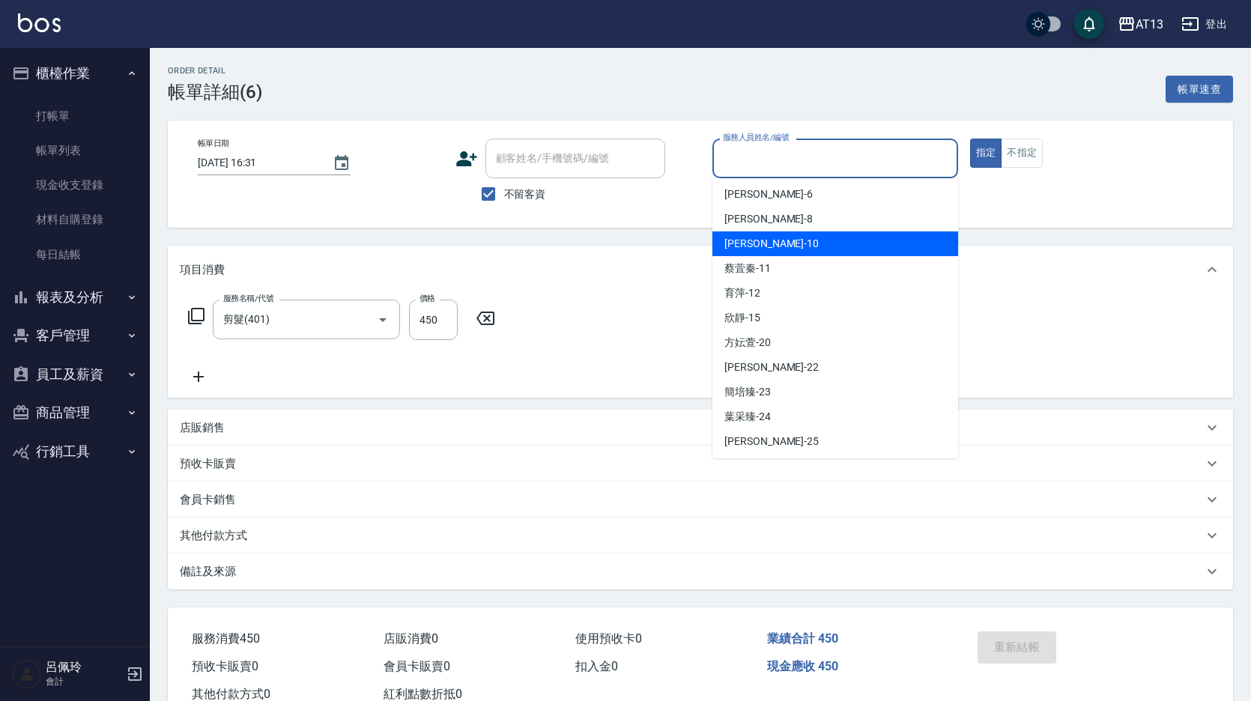
click at [774, 244] on div "稔穎 -10" at bounding box center [835, 243] width 246 height 25
type input "稔穎-10"
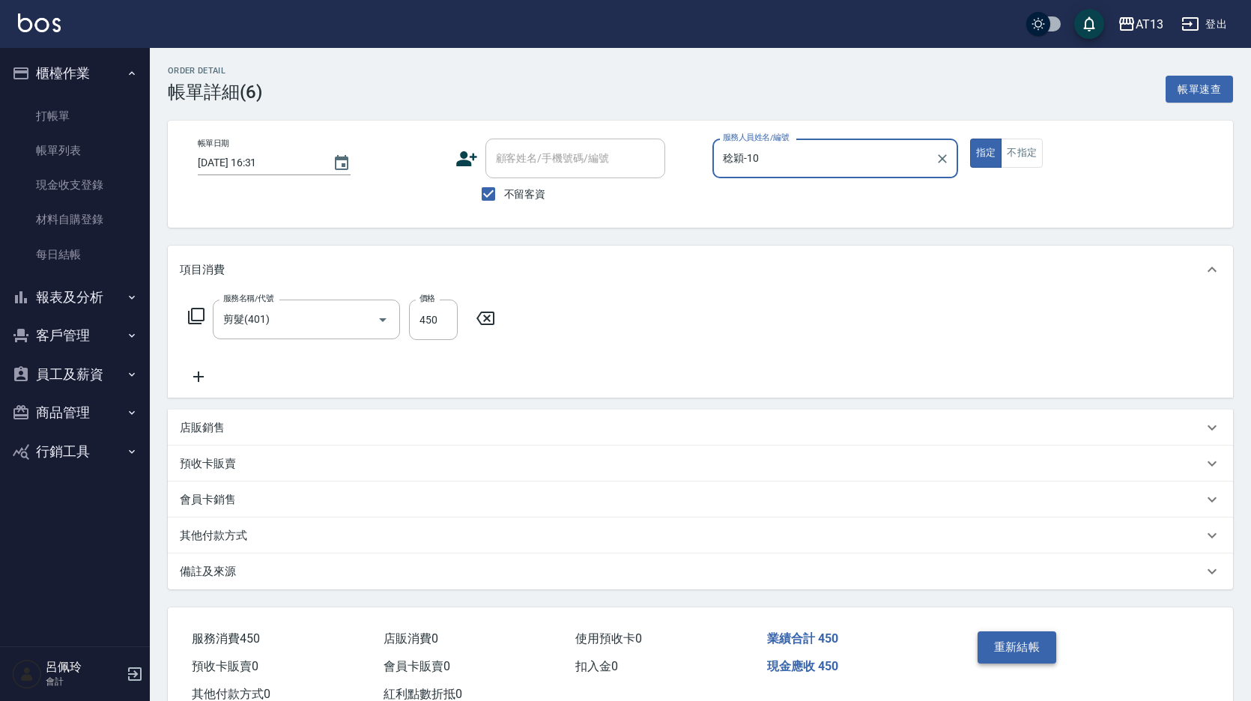
click at [1042, 635] on button "重新結帳" at bounding box center [1016, 646] width 79 height 31
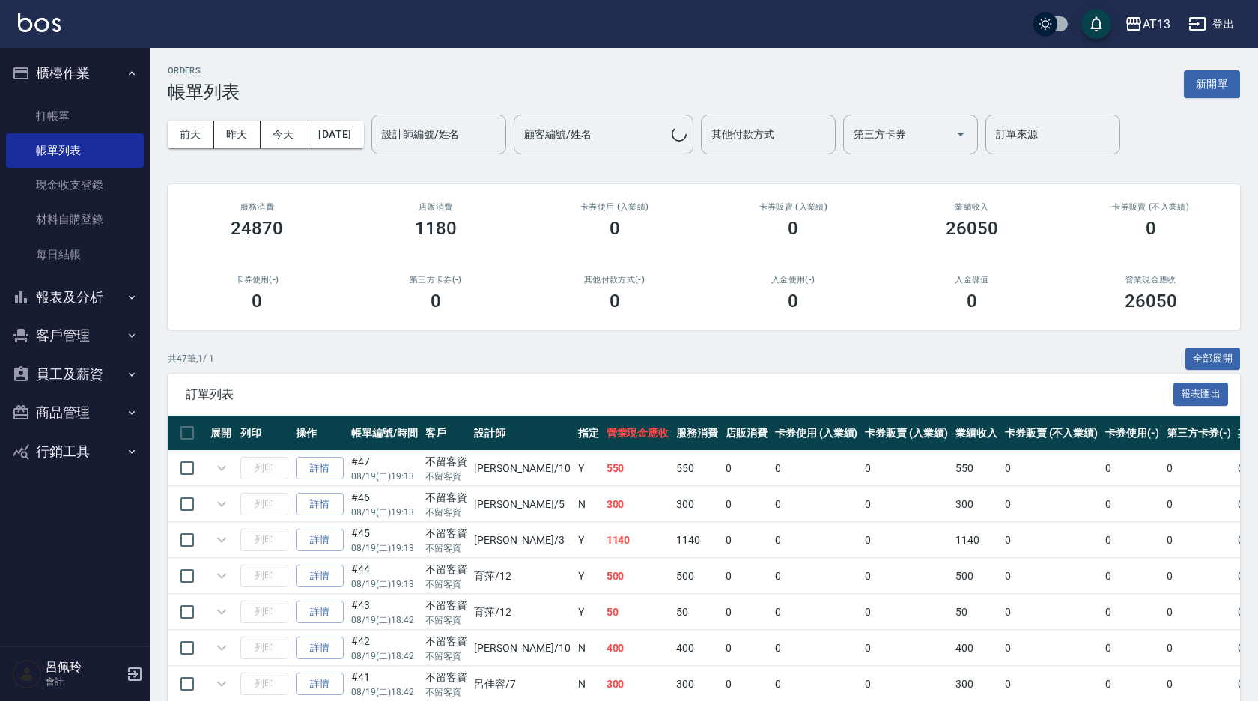
click at [60, 302] on button "報表及分析" at bounding box center [75, 297] width 138 height 39
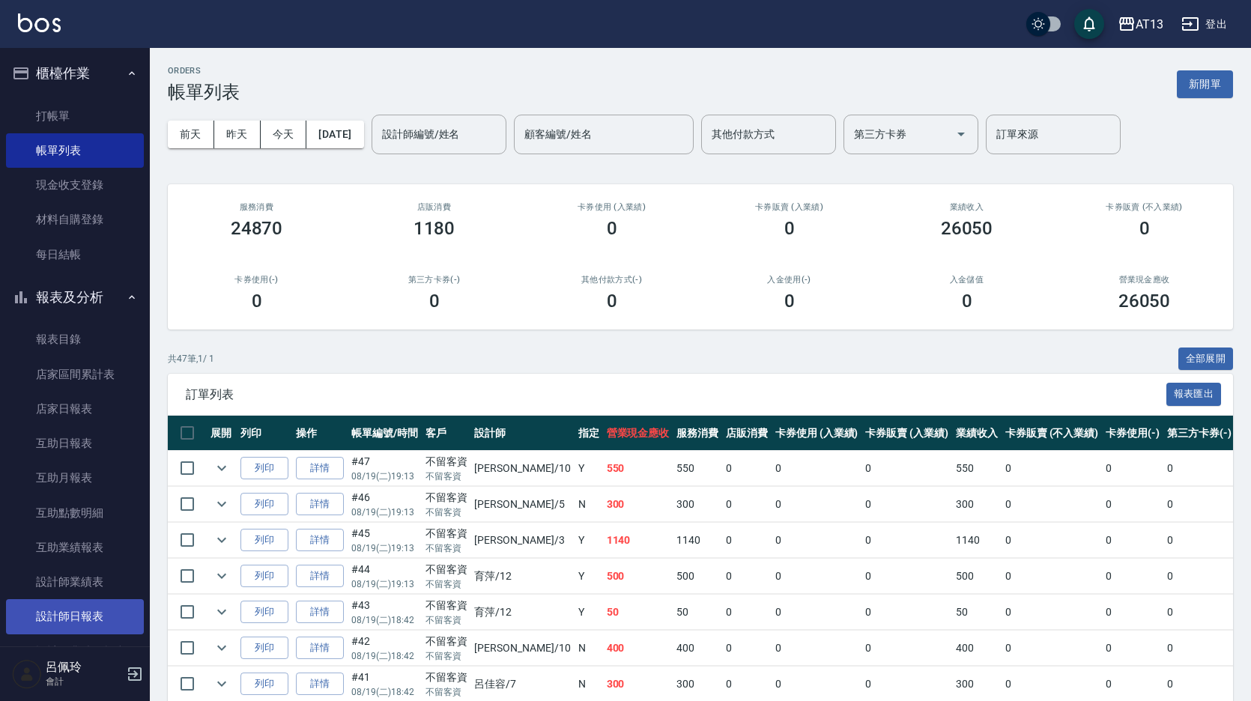
click at [97, 621] on link "設計師日報表" at bounding box center [75, 616] width 138 height 34
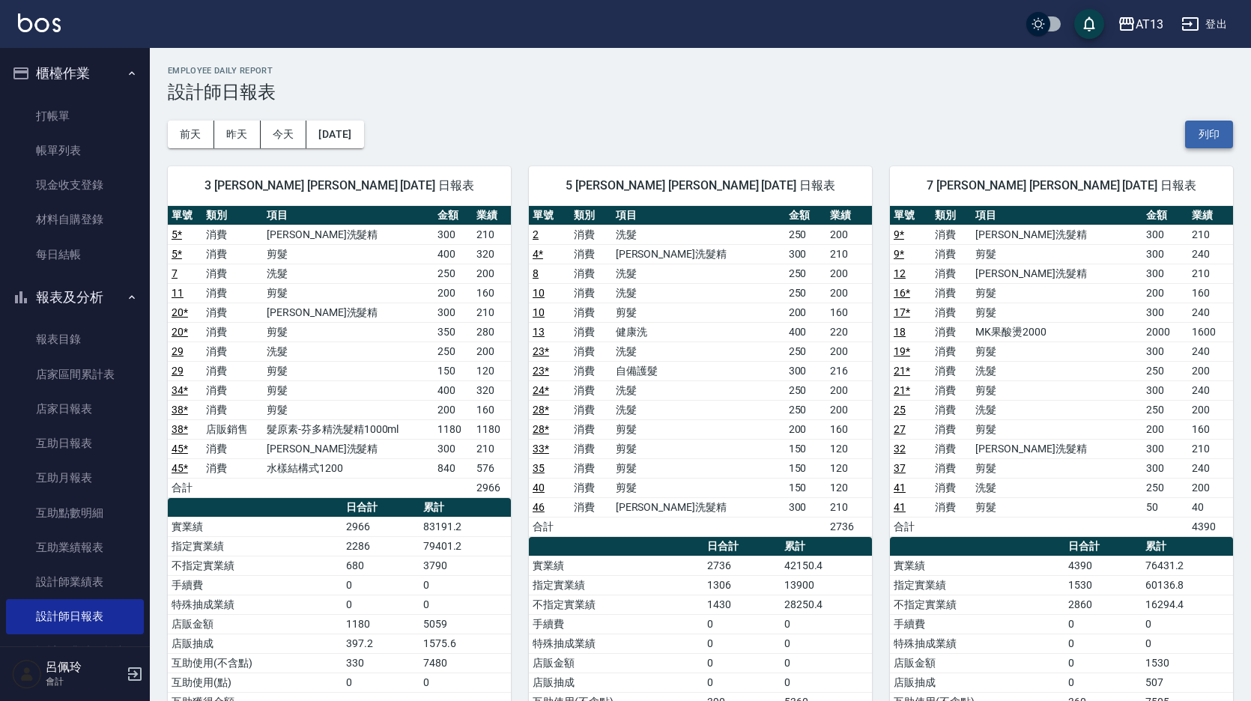
click at [1195, 126] on button "列印" at bounding box center [1209, 135] width 48 height 28
click at [87, 409] on link "店家日報表" at bounding box center [75, 409] width 138 height 34
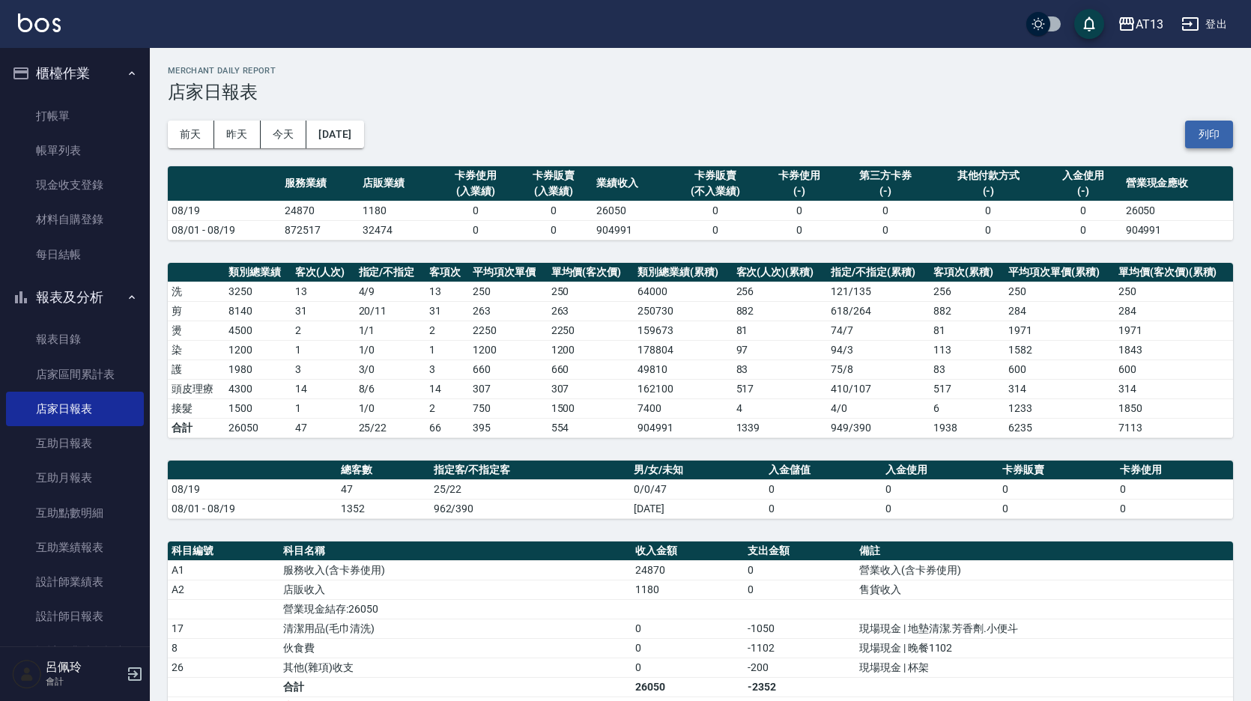
click at [1214, 123] on button "列印" at bounding box center [1209, 135] width 48 height 28
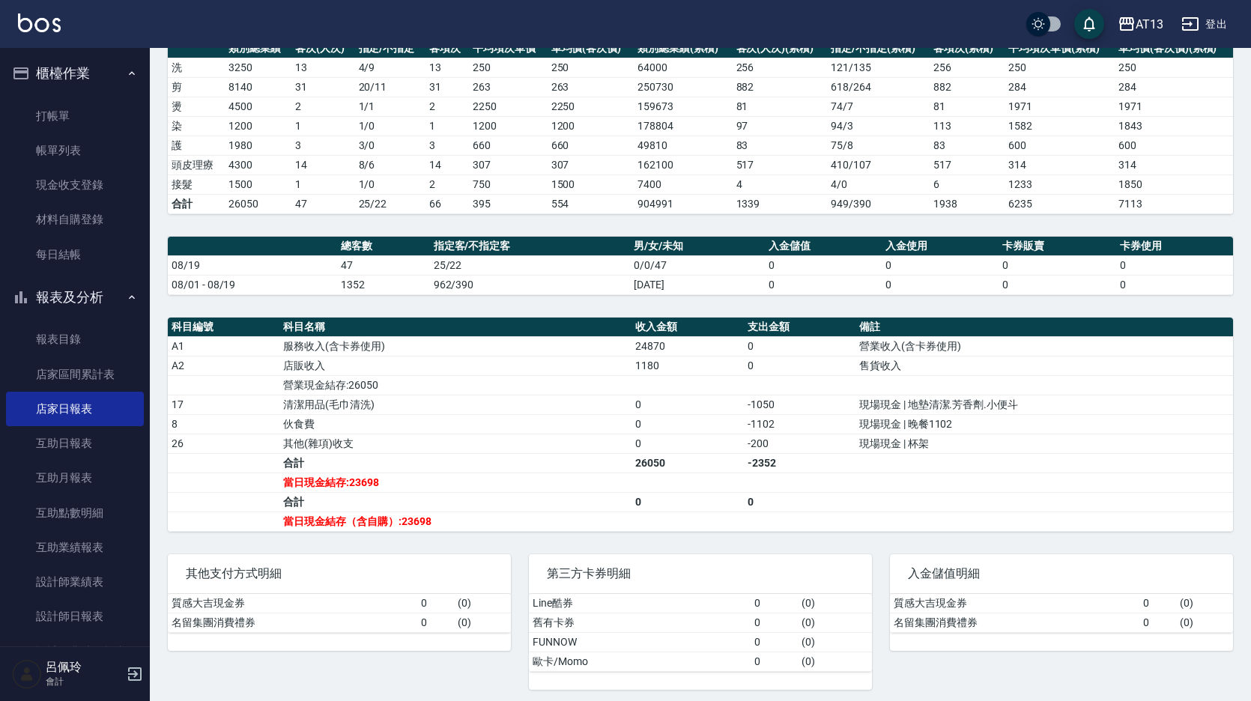
scroll to position [225, 0]
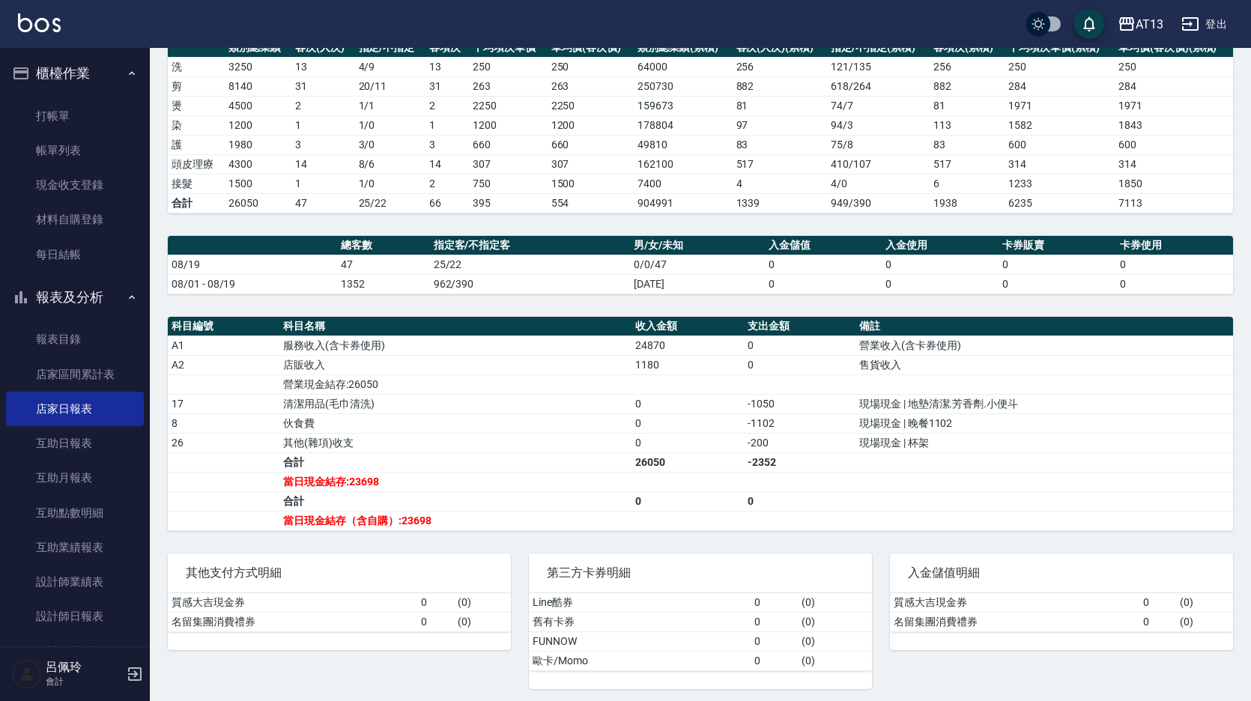
click at [1209, 28] on button "登出" at bounding box center [1204, 24] width 58 height 28
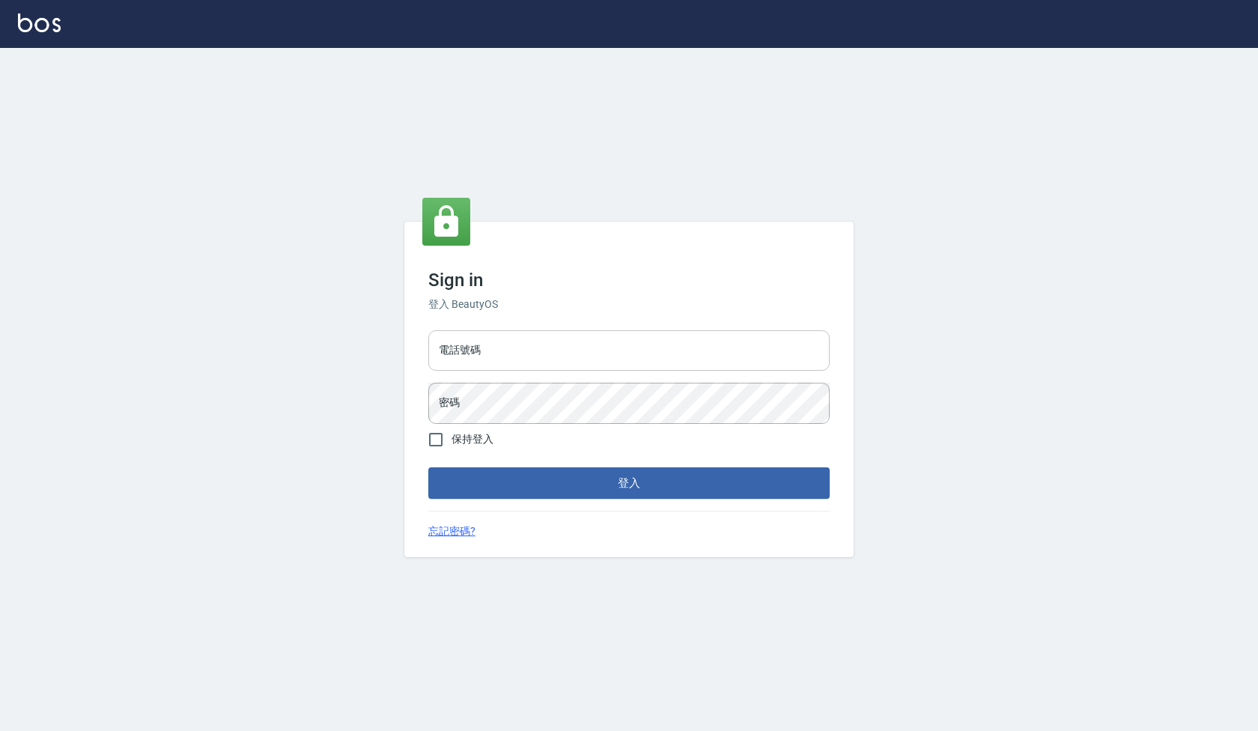
click at [604, 354] on input "電話號碼" at bounding box center [628, 350] width 401 height 40
type input "24233512"
click at [445, 438] on input "保持登入" at bounding box center [435, 439] width 31 height 31
checkbox input "true"
click at [553, 485] on button "登入" at bounding box center [628, 482] width 401 height 31
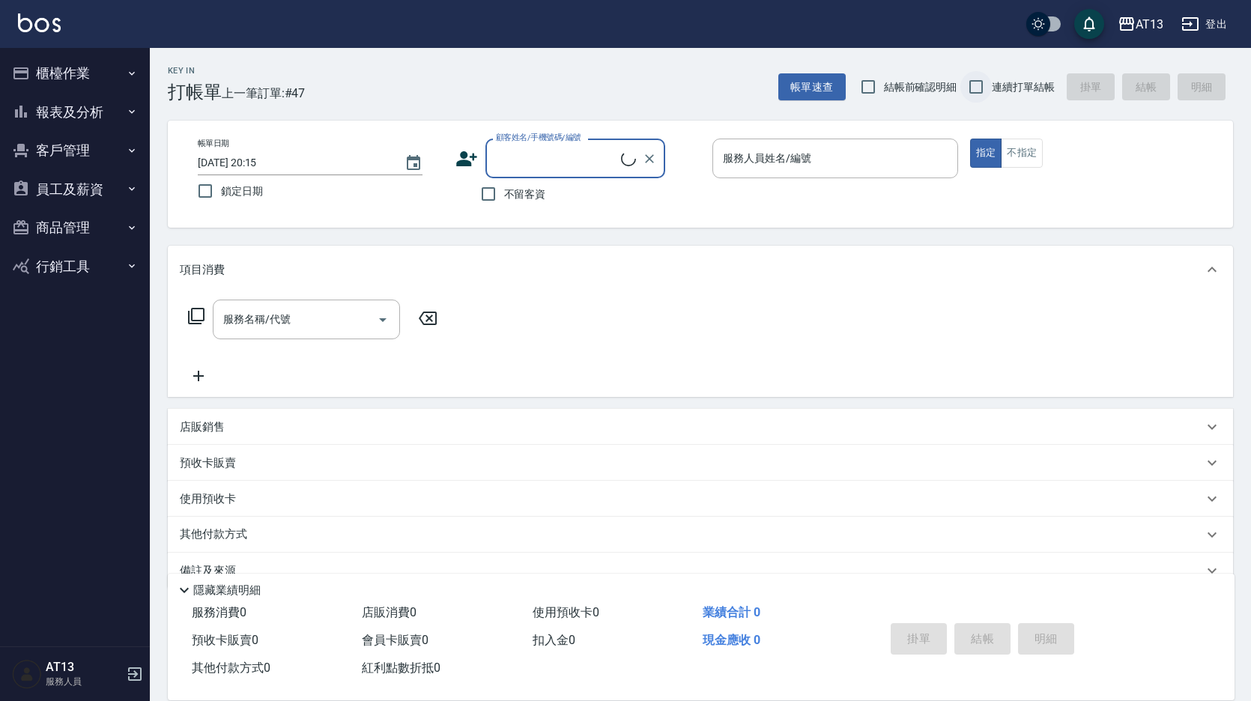
click at [970, 89] on input "連續打單結帳" at bounding box center [975, 86] width 31 height 31
checkbox input "true"
click at [870, 85] on input "結帳前確認明細" at bounding box center [867, 86] width 31 height 31
checkbox input "true"
click at [491, 192] on input "不留客資" at bounding box center [488, 193] width 31 height 31
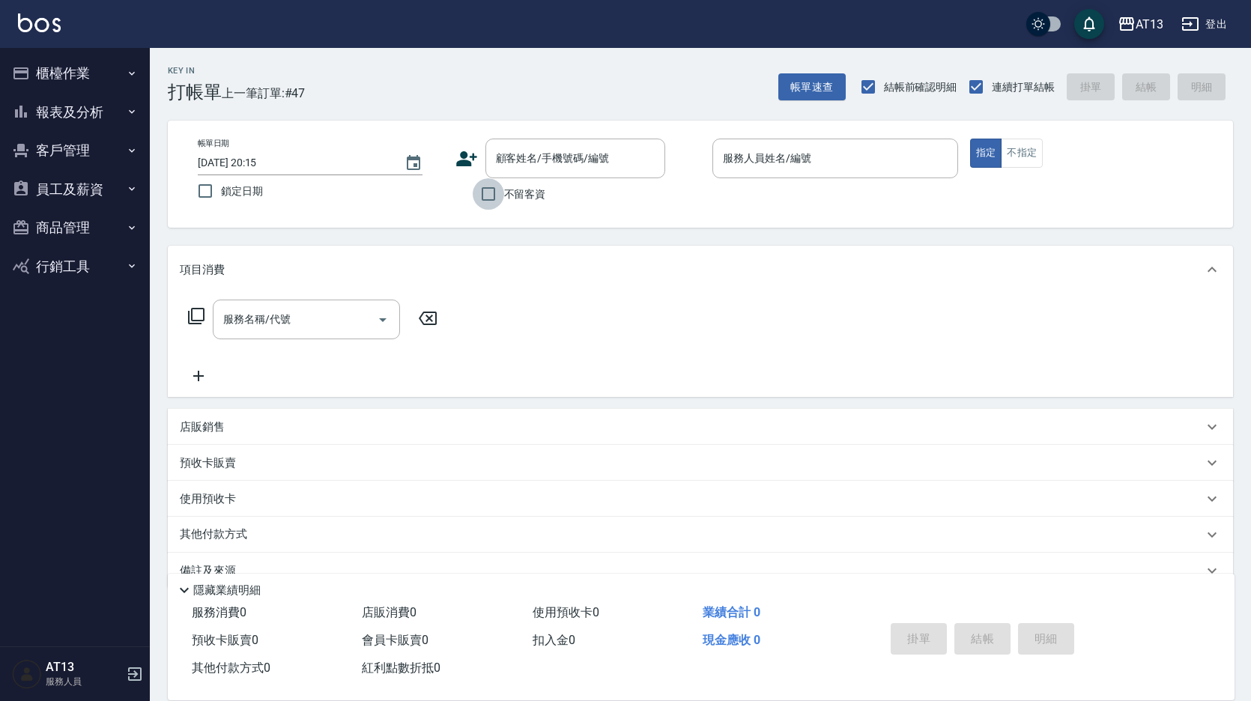
checkbox input "true"
